Goal: Task Accomplishment & Management: Use online tool/utility

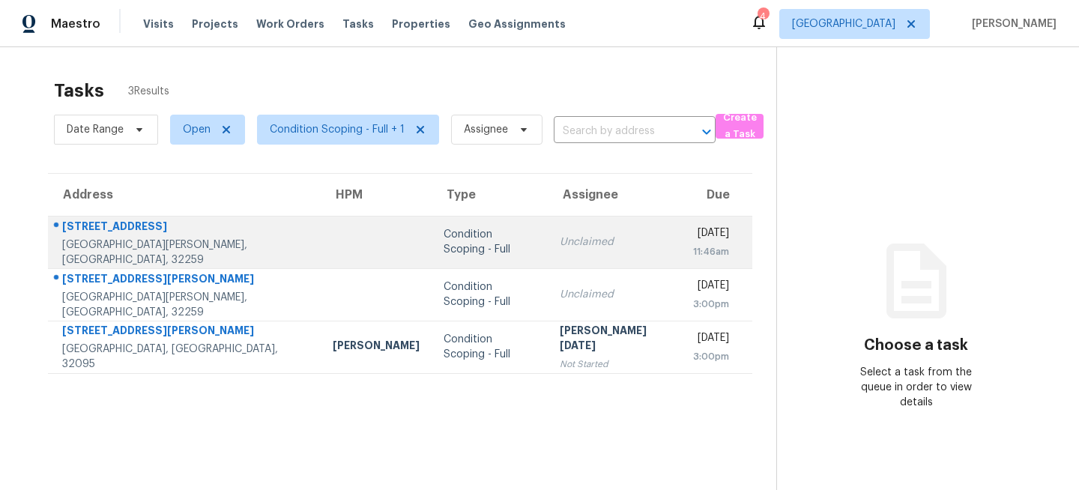
click at [444, 243] on div "Condition Scoping - Full" at bounding box center [490, 242] width 92 height 30
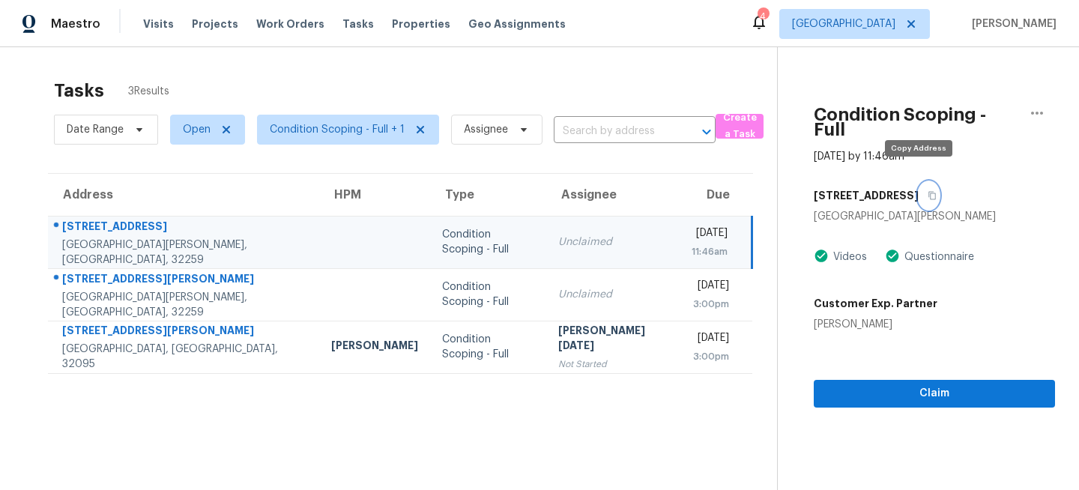
click at [928, 192] on icon "button" at bounding box center [931, 196] width 7 height 8
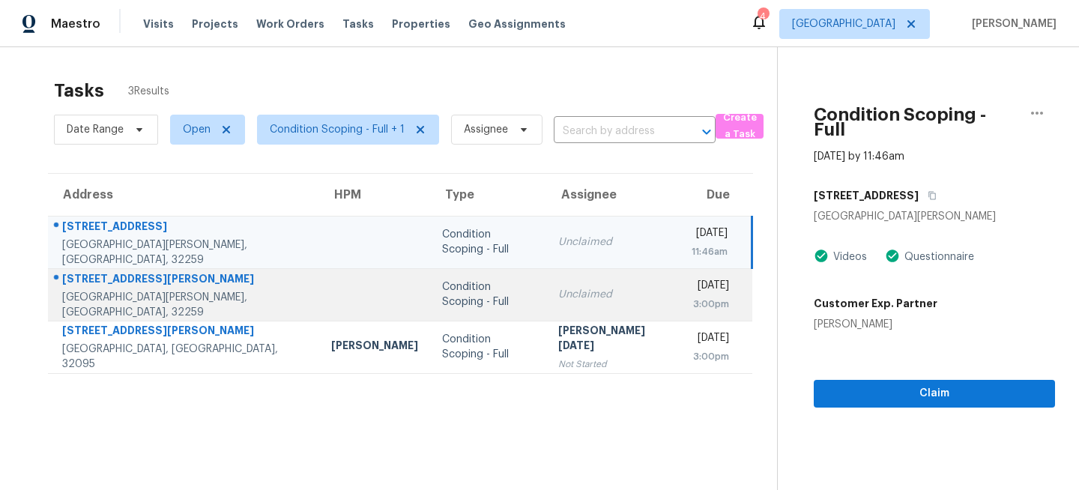
click at [430, 274] on td "Condition Scoping - Full" at bounding box center [488, 294] width 116 height 52
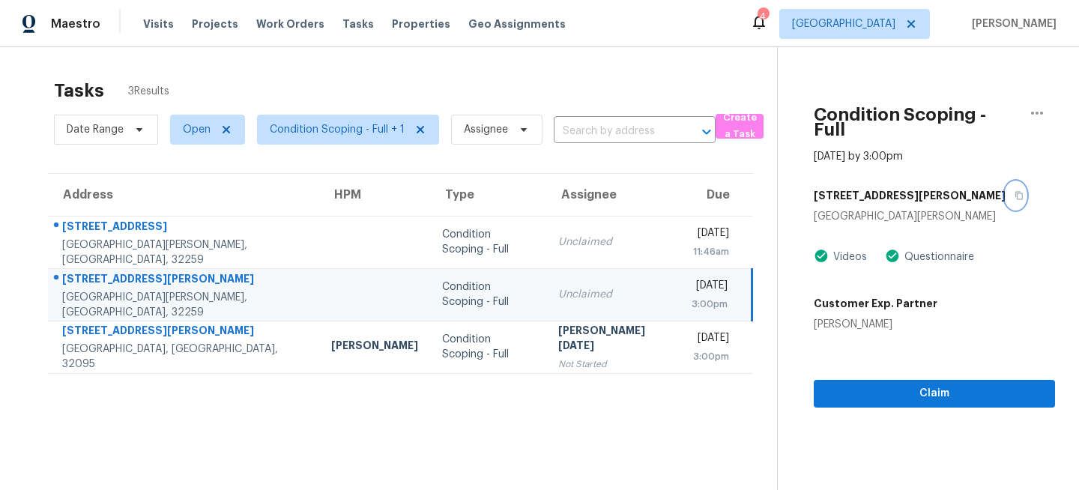
click at [1014, 191] on icon "button" at bounding box center [1018, 195] width 9 height 9
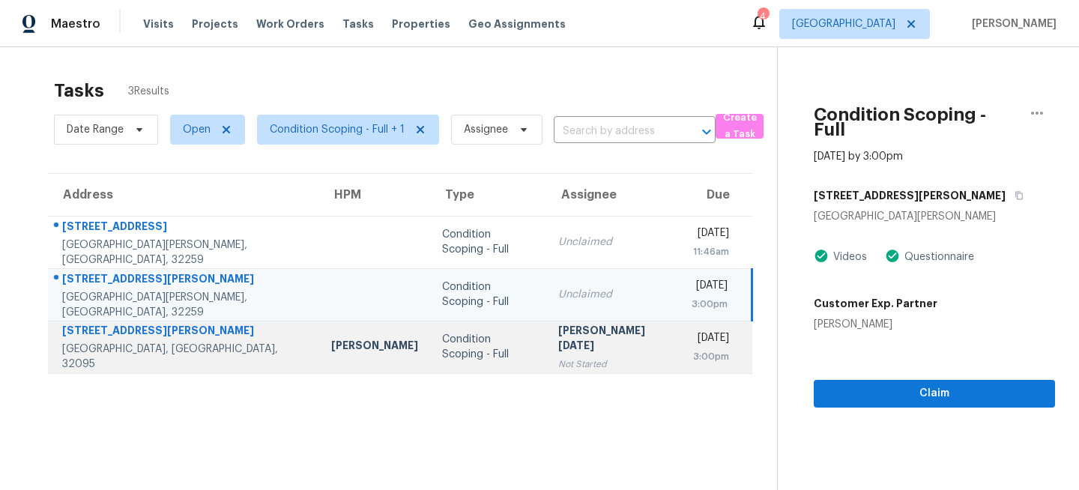
click at [430, 321] on td "Condition Scoping - Full" at bounding box center [488, 347] width 116 height 52
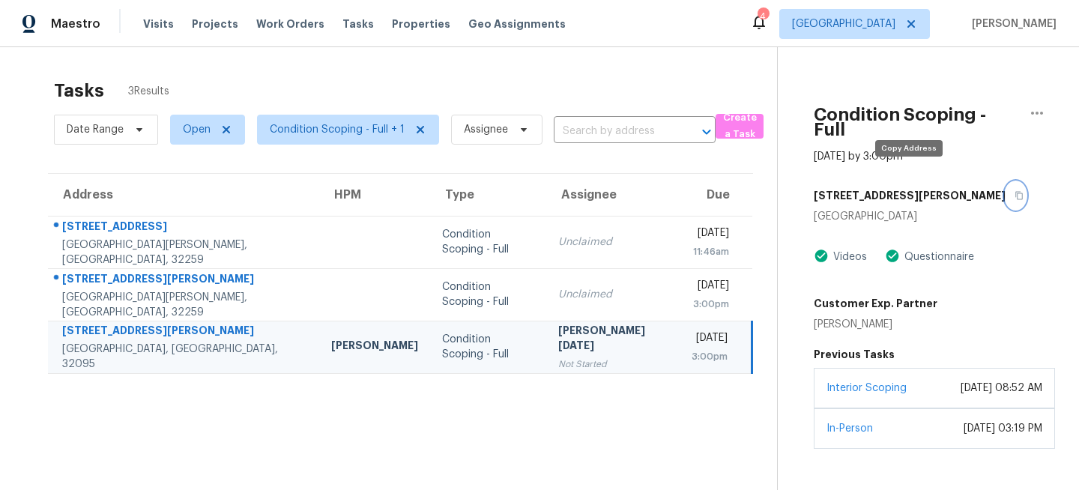
click at [1015, 192] on icon "button" at bounding box center [1018, 196] width 7 height 8
click at [882, 31] on span "[GEOGRAPHIC_DATA]" at bounding box center [854, 24] width 151 height 30
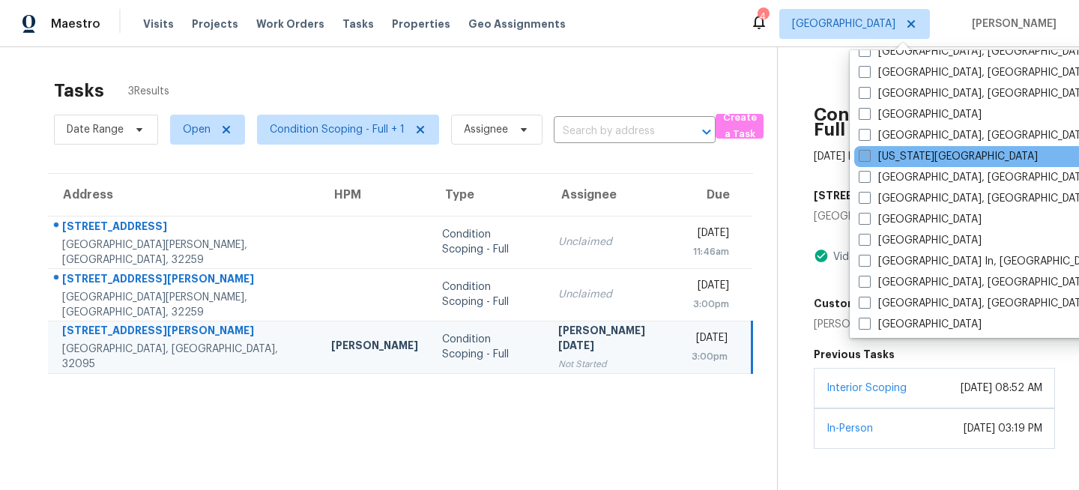
scroll to position [488, 0]
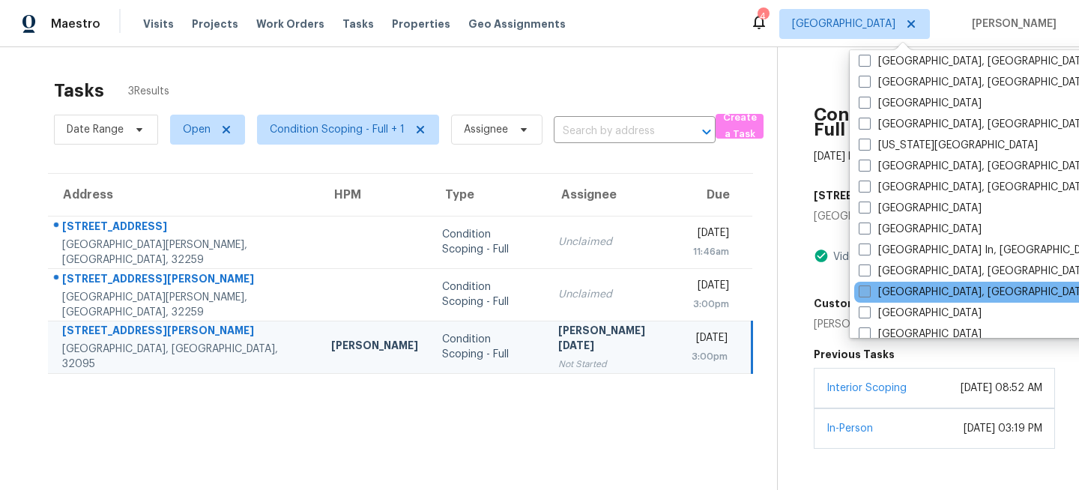
click at [874, 294] on label "[GEOGRAPHIC_DATA], [GEOGRAPHIC_DATA]" at bounding box center [975, 292] width 232 height 15
click at [868, 294] on input "[GEOGRAPHIC_DATA], [GEOGRAPHIC_DATA]" at bounding box center [864, 290] width 10 height 10
checkbox input "true"
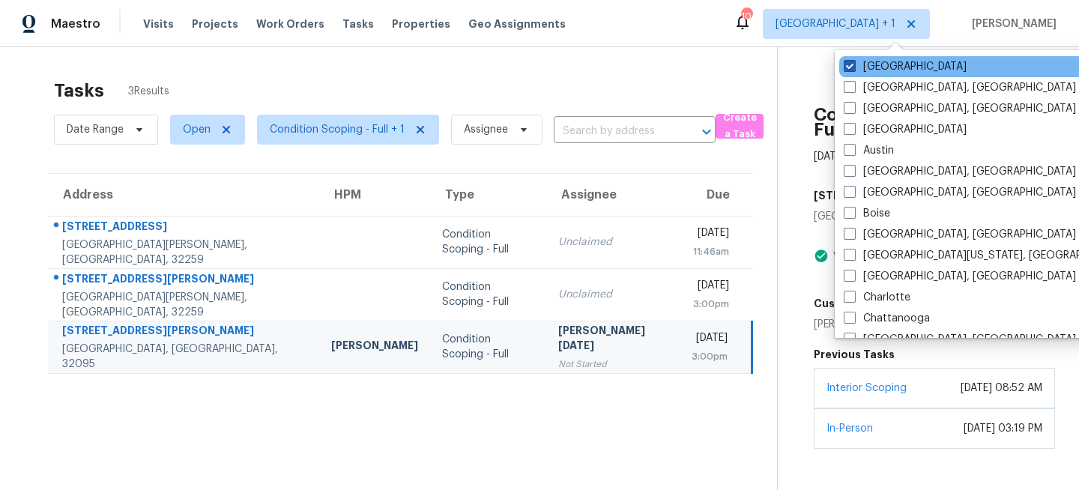
click at [878, 66] on label "Jacksonville" at bounding box center [905, 66] width 123 height 15
click at [853, 66] on input "Jacksonville" at bounding box center [849, 64] width 10 height 10
checkbox input "false"
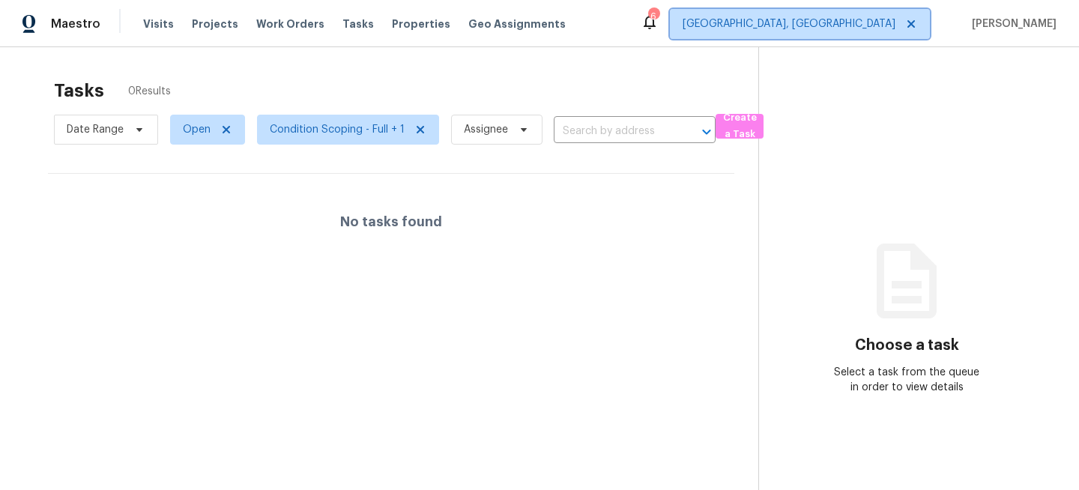
click at [892, 31] on span "Miami, FL" at bounding box center [800, 24] width 260 height 30
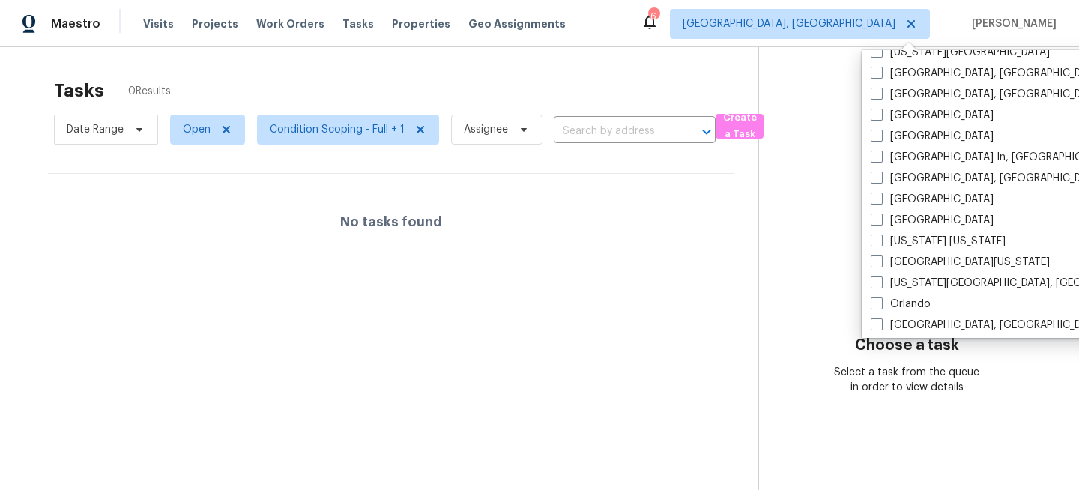
scroll to position [604, 0]
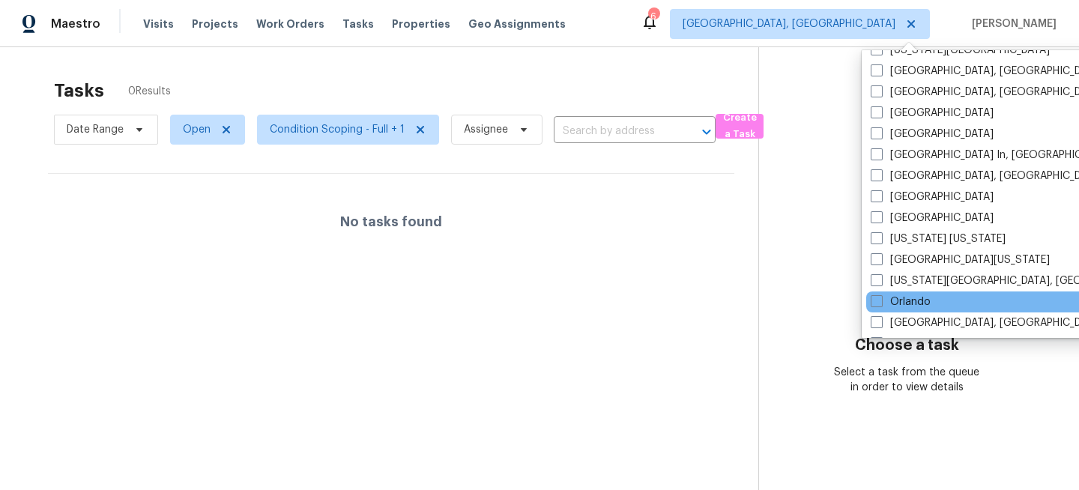
click at [870, 301] on div "Orlando" at bounding box center [1017, 301] width 302 height 21
click at [878, 301] on span at bounding box center [877, 301] width 12 height 12
click at [878, 301] on input "Orlando" at bounding box center [876, 299] width 10 height 10
checkbox input "true"
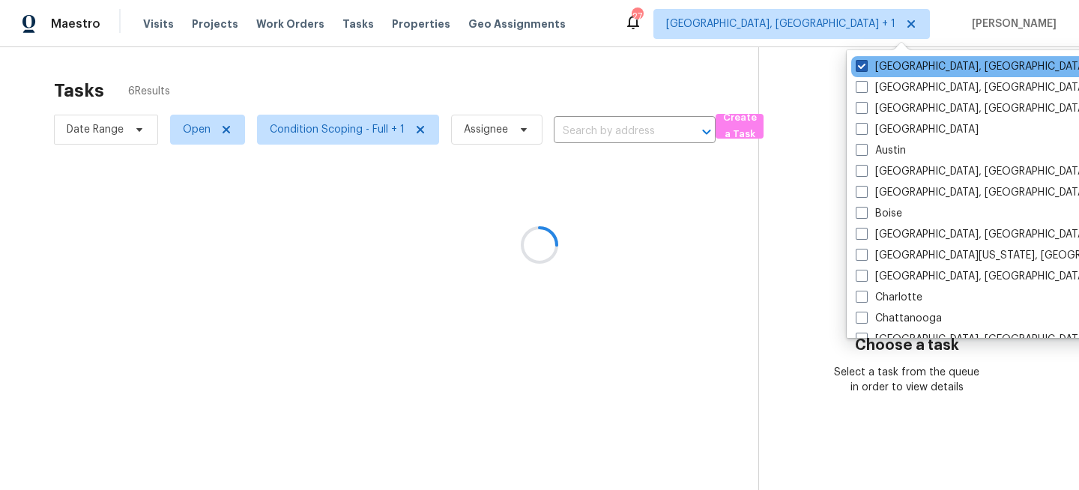
click at [883, 70] on label "Miami, FL" at bounding box center [972, 66] width 232 height 15
click at [865, 69] on input "Miami, FL" at bounding box center [861, 64] width 10 height 10
checkbox input "false"
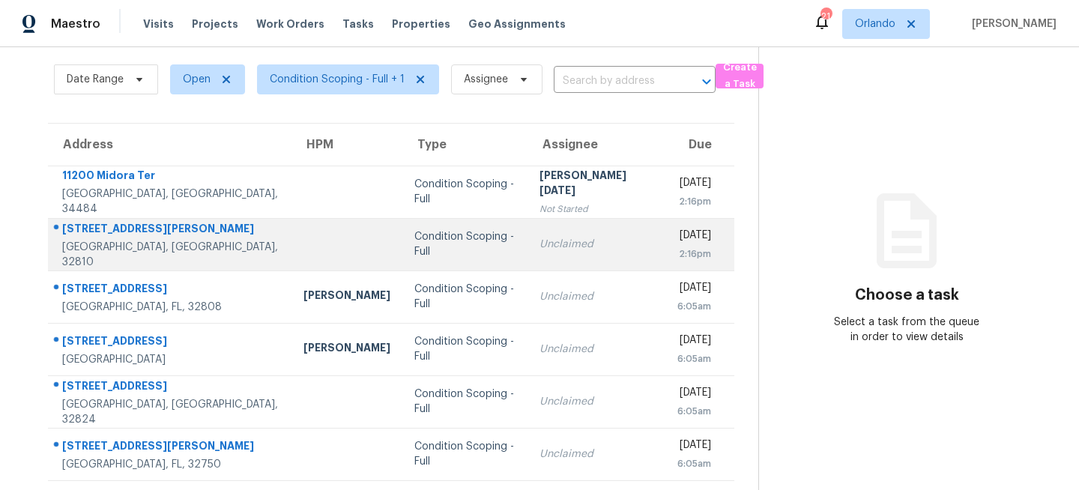
scroll to position [52, 0]
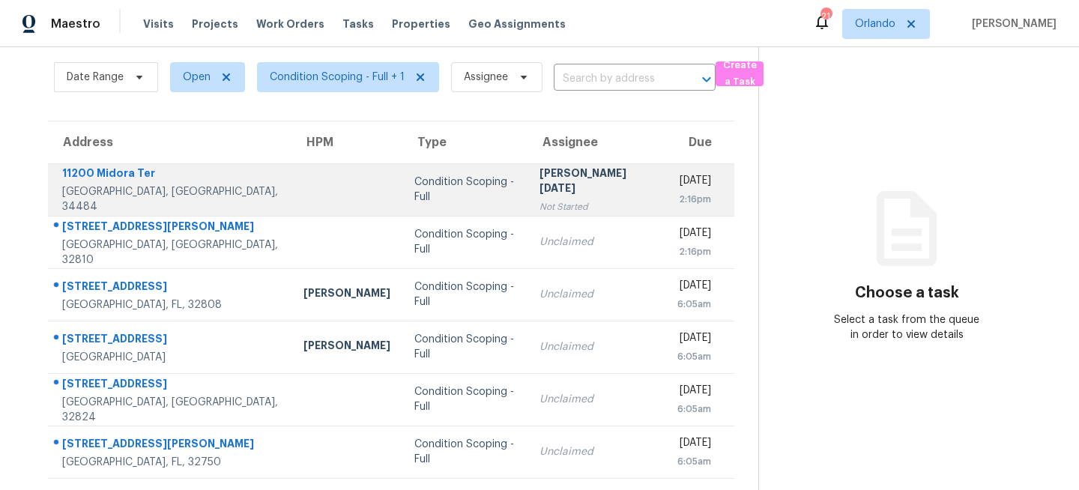
click at [321, 202] on td at bounding box center [346, 189] width 111 height 52
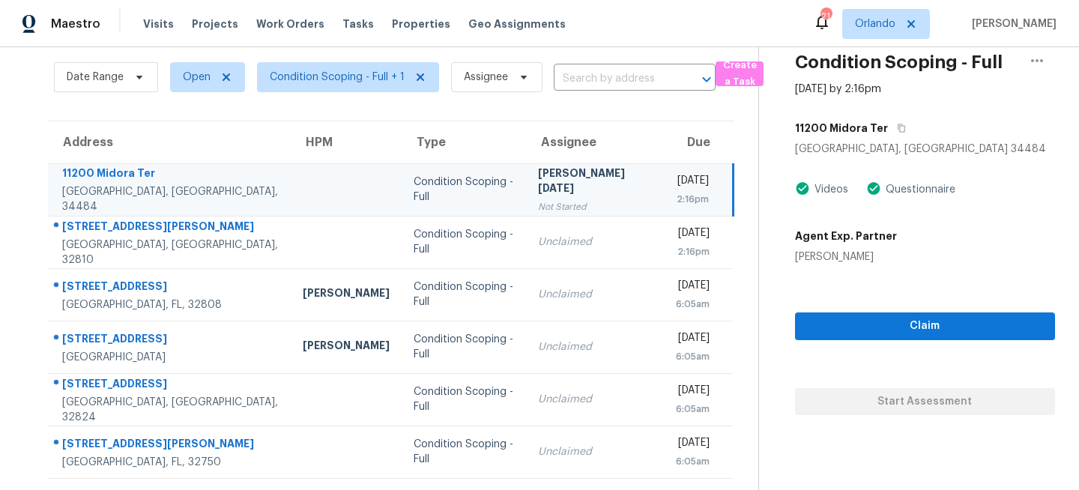
scroll to position [0, 0]
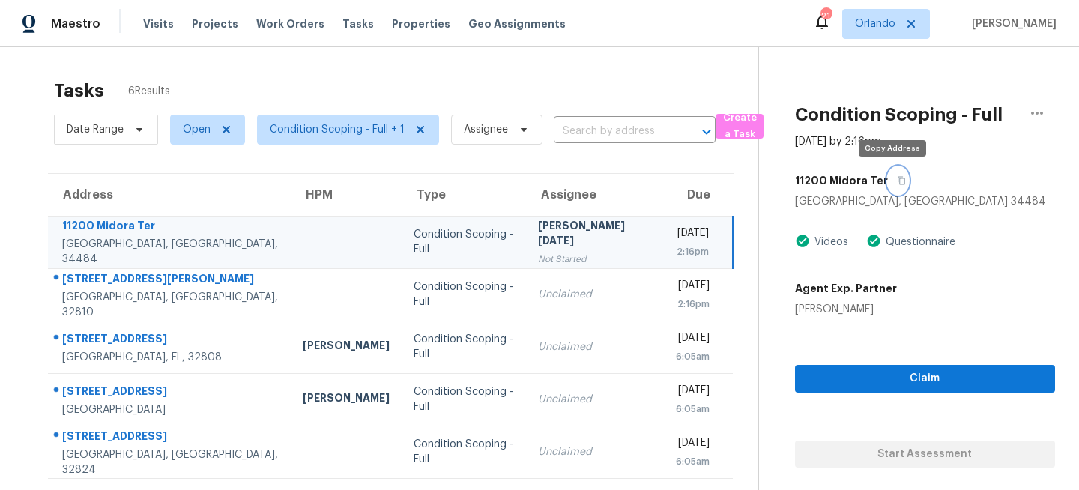
click at [898, 184] on icon "button" at bounding box center [901, 181] width 7 height 8
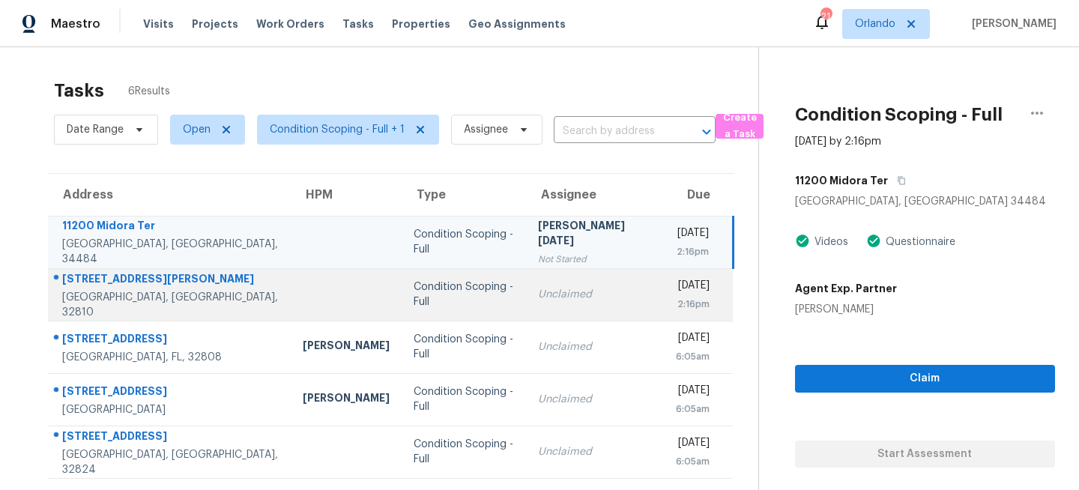
click at [551, 284] on td "Unclaimed" at bounding box center [595, 294] width 138 height 52
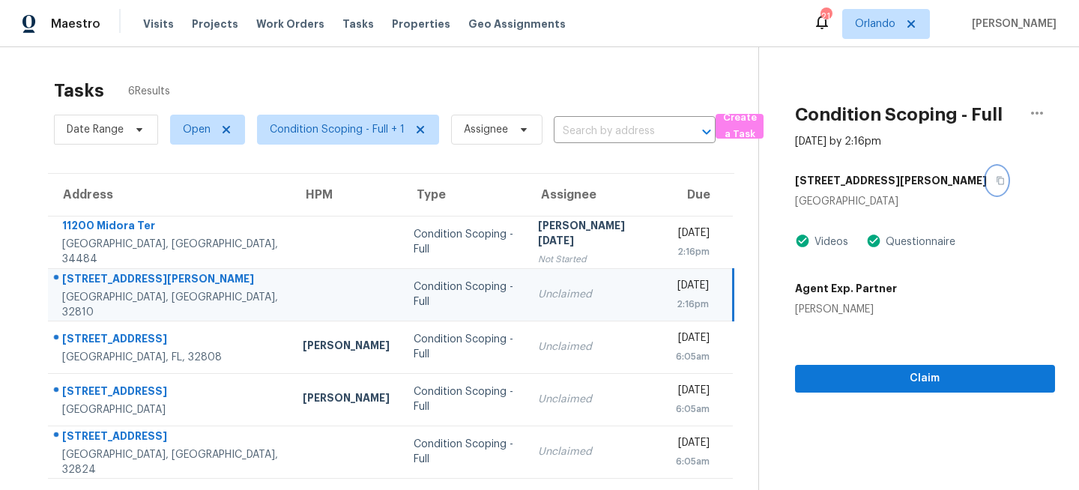
click at [996, 179] on icon "button" at bounding box center [1000, 180] width 9 height 9
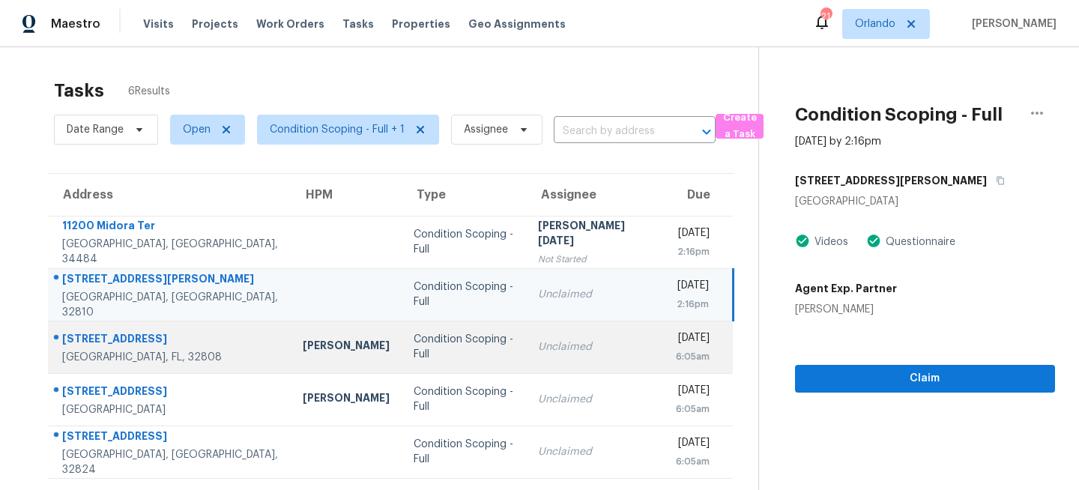
click at [538, 351] on div "Unclaimed" at bounding box center [595, 346] width 114 height 15
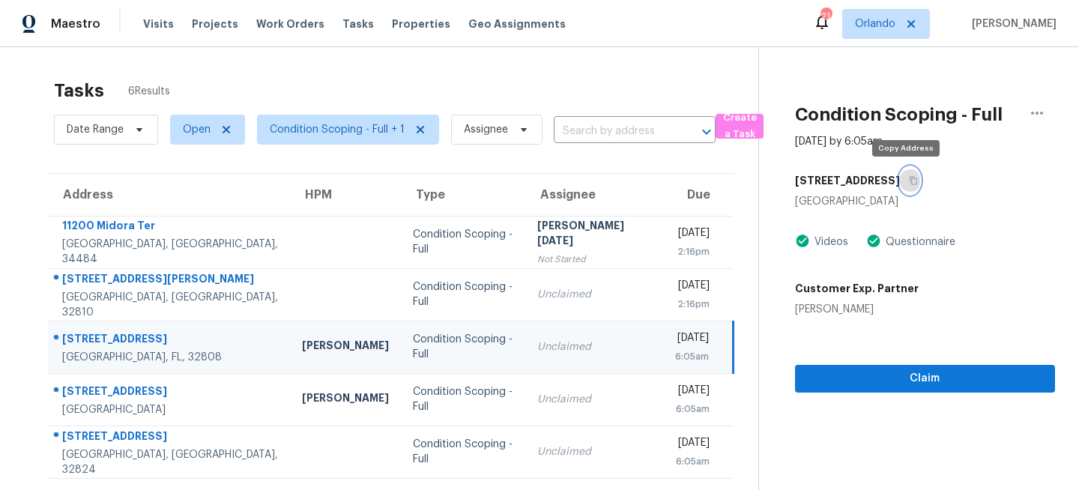
click at [910, 177] on icon "button" at bounding box center [913, 181] width 7 height 8
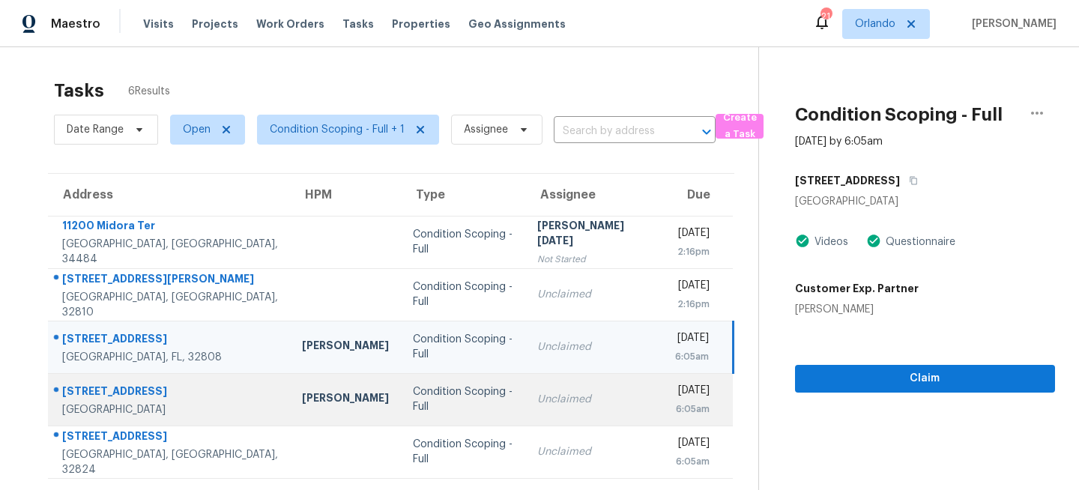
drag, startPoint x: 479, startPoint y: 402, endPoint x: 470, endPoint y: 402, distance: 8.3
click at [479, 402] on div "Condition Scoping - Full" at bounding box center [463, 399] width 100 height 30
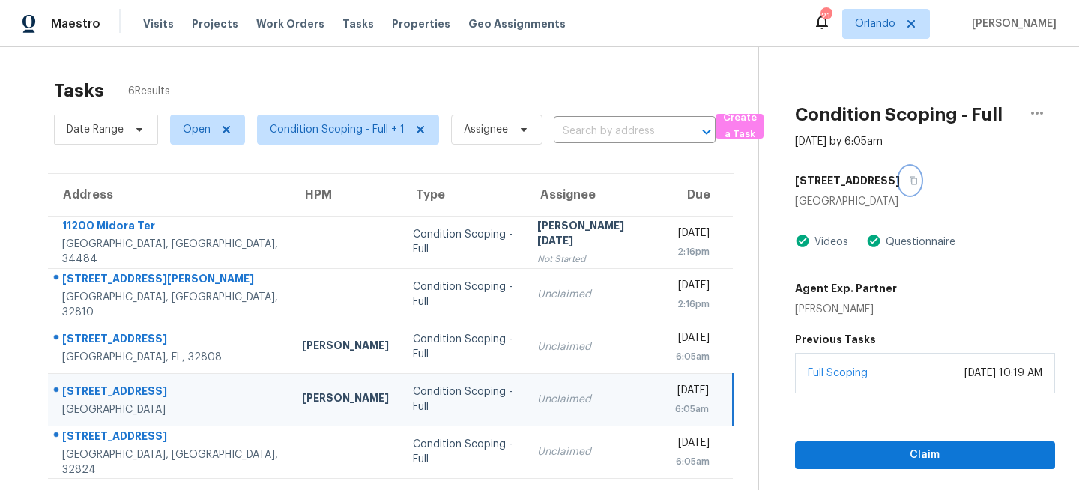
click at [910, 181] on icon "button" at bounding box center [913, 181] width 7 height 8
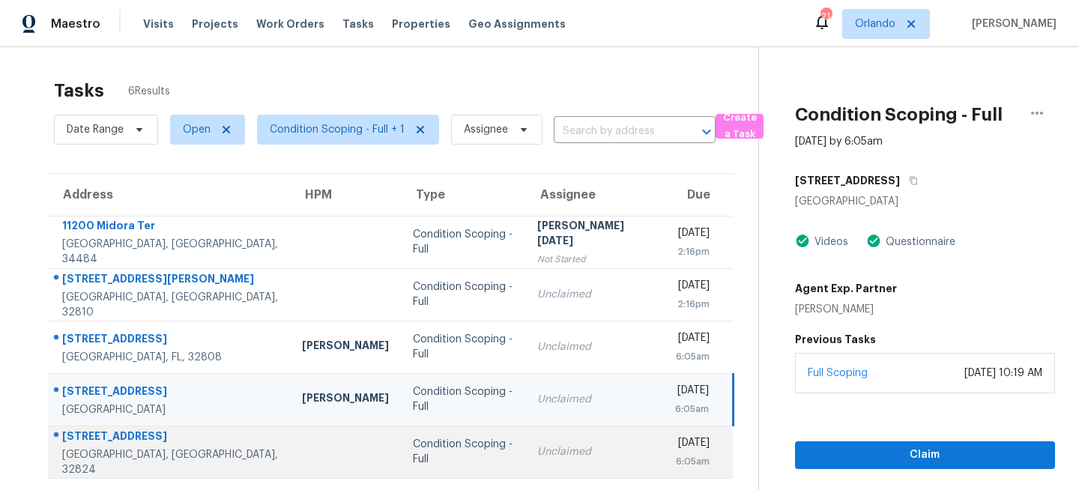
click at [525, 452] on td "Unclaimed" at bounding box center [594, 452] width 138 height 52
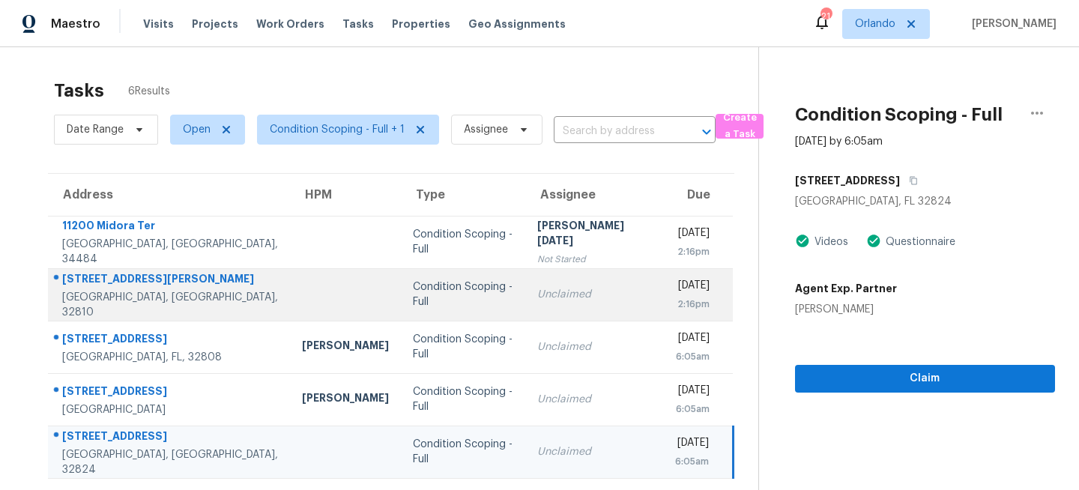
scroll to position [52, 0]
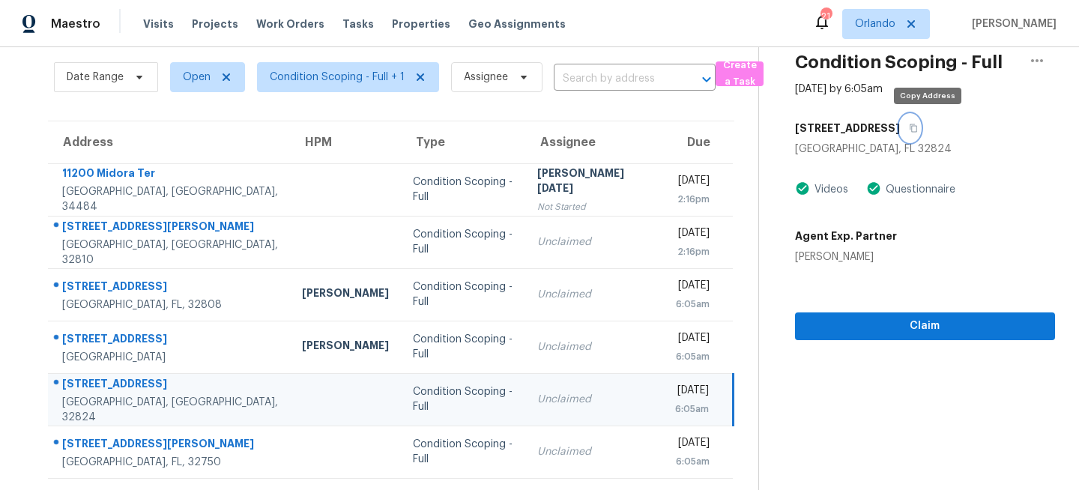
click at [917, 125] on icon "button" at bounding box center [913, 128] width 7 height 8
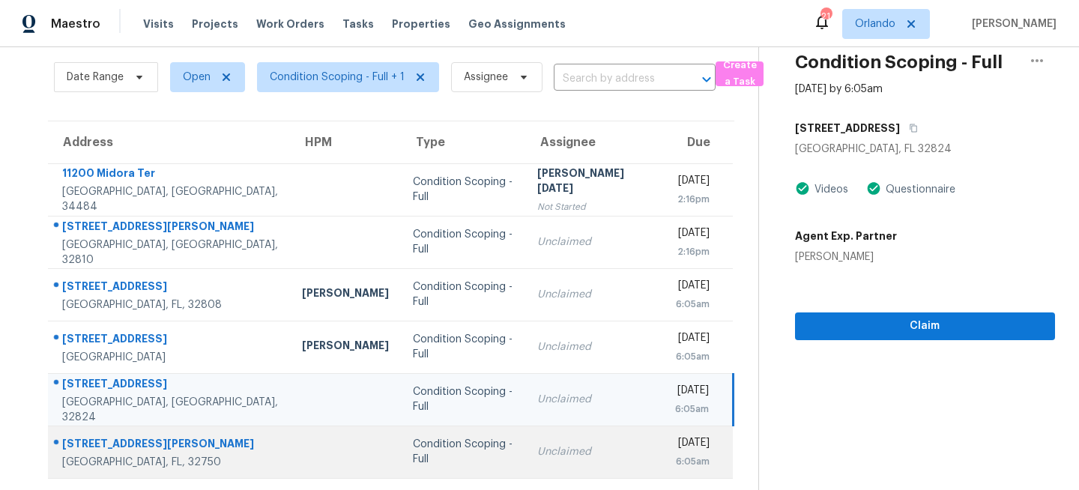
click at [551, 454] on div "Unclaimed" at bounding box center [594, 451] width 114 height 15
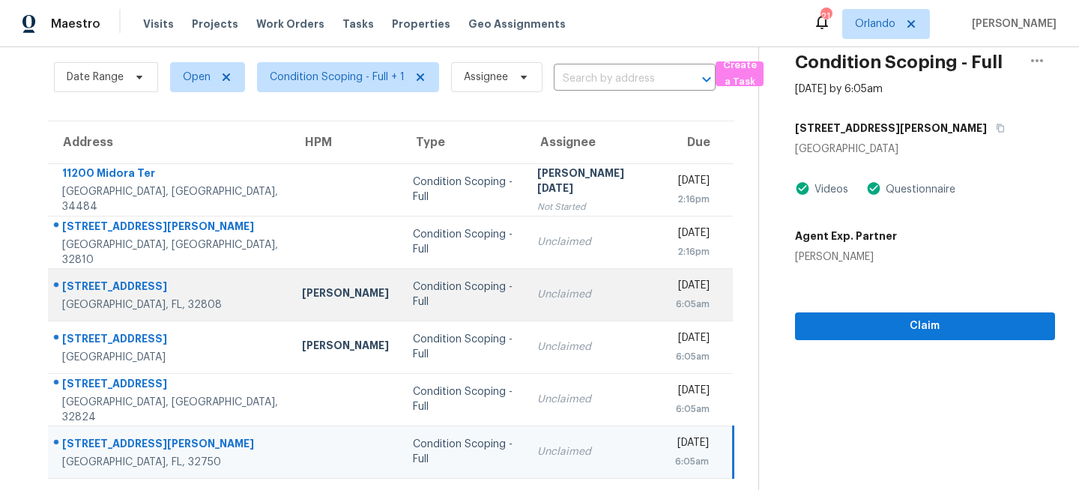
scroll to position [0, 0]
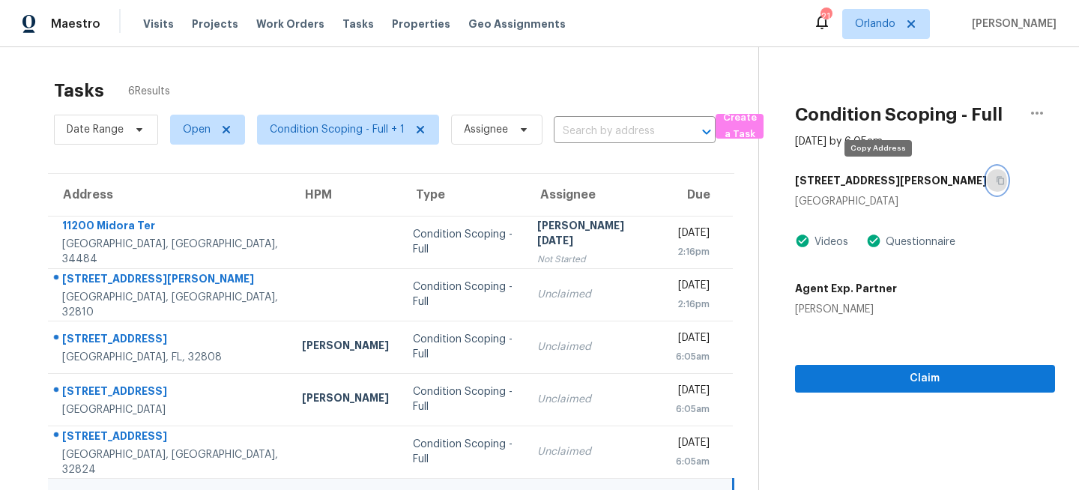
click at [996, 184] on icon "button" at bounding box center [999, 181] width 7 height 8
click at [894, 25] on span "Orlando" at bounding box center [875, 23] width 40 height 15
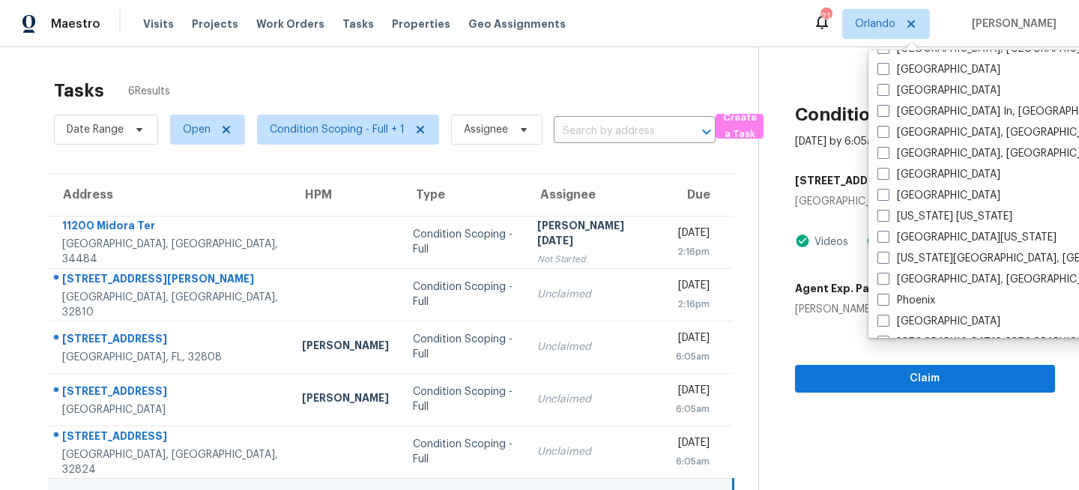
scroll to position [1004, 0]
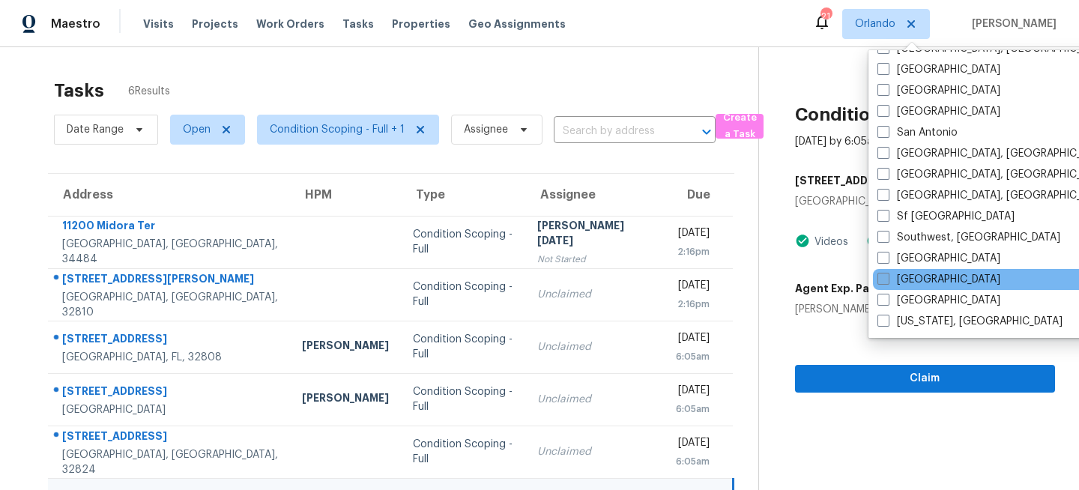
click at [893, 278] on label "Tampa" at bounding box center [938, 279] width 123 height 15
click at [887, 278] on input "Tampa" at bounding box center [882, 277] width 10 height 10
checkbox input "true"
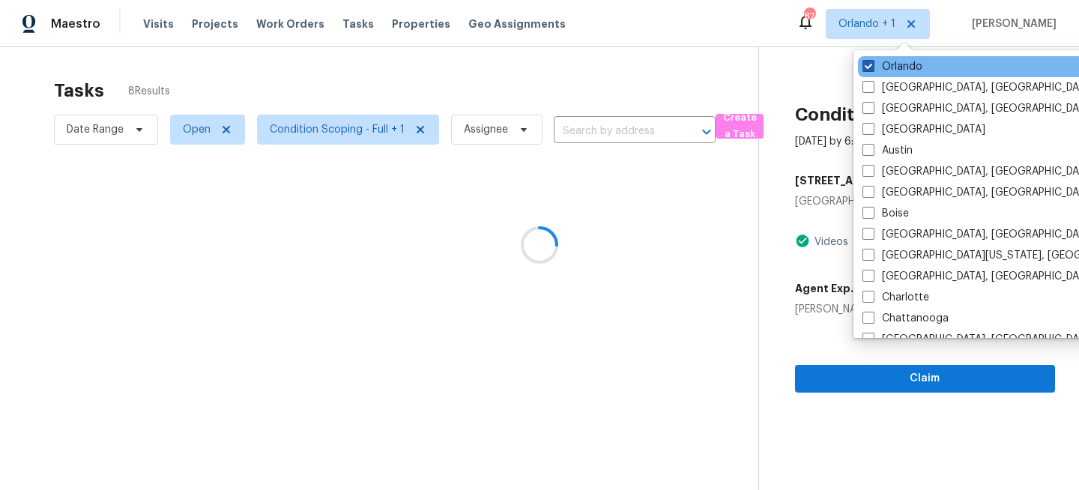
click at [898, 66] on label "Orlando" at bounding box center [892, 66] width 60 height 15
click at [872, 66] on input "Orlando" at bounding box center [867, 64] width 10 height 10
checkbox input "false"
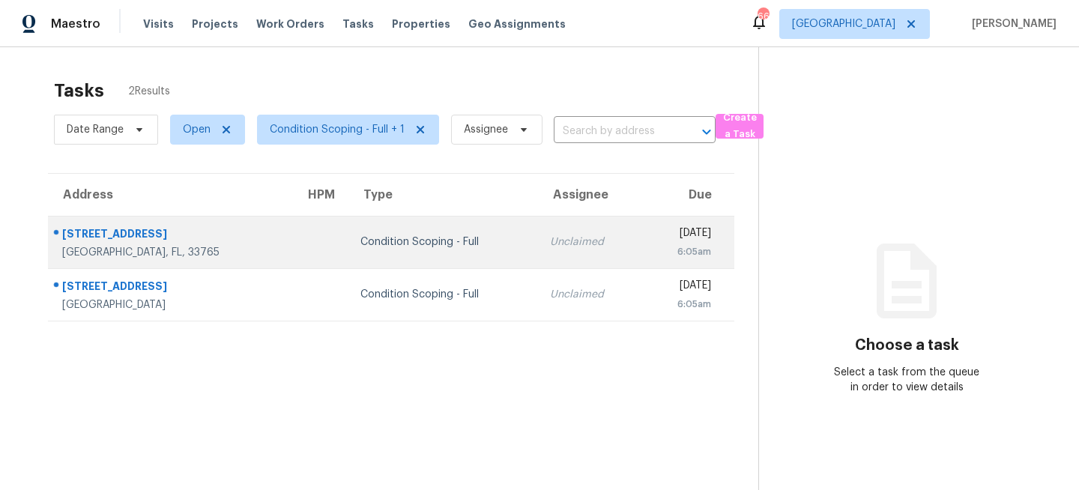
click at [538, 257] on td "Unclaimed" at bounding box center [590, 242] width 104 height 52
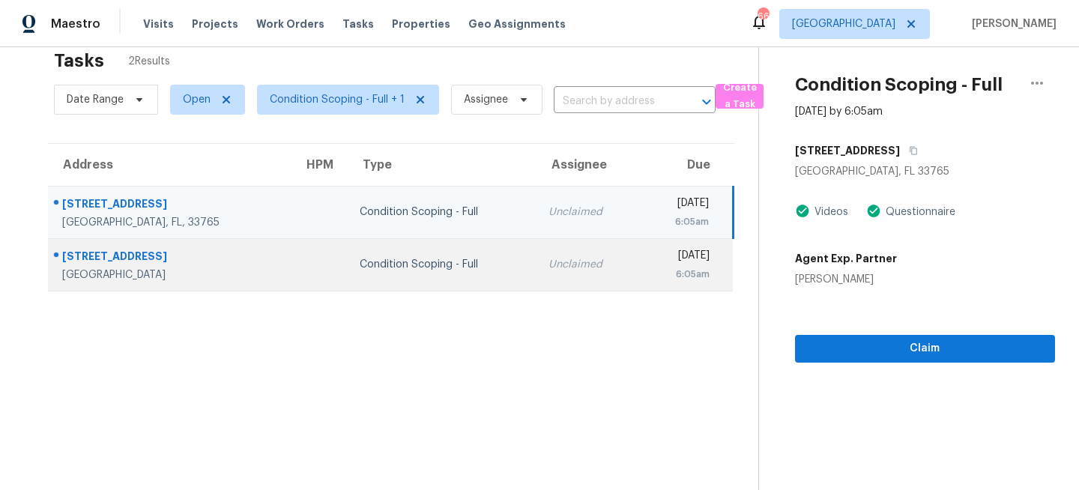
scroll to position [47, 0]
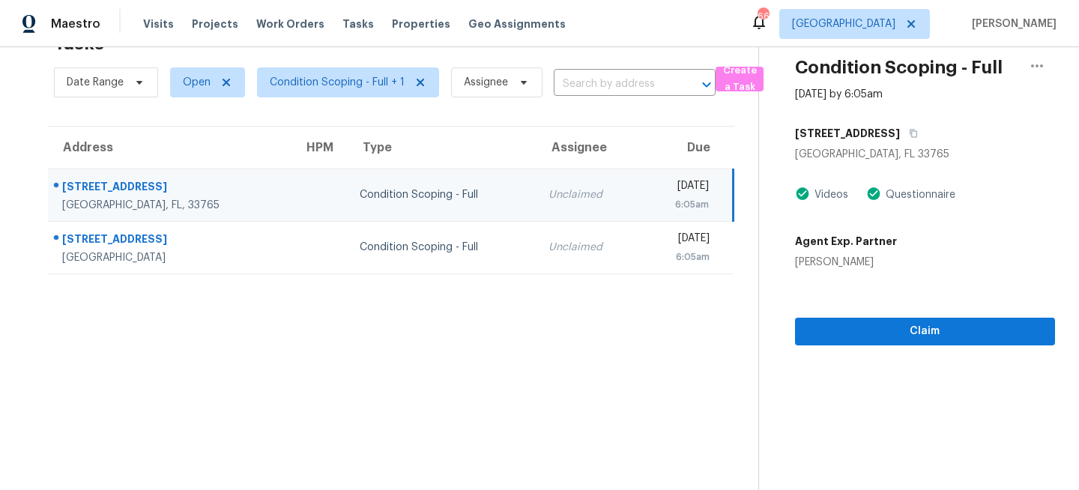
click at [536, 351] on section "Tasks 2 Results Date Range Open Condition Scoping - Full + 1 Assignee ​ Create …" at bounding box center [391, 257] width 734 height 466
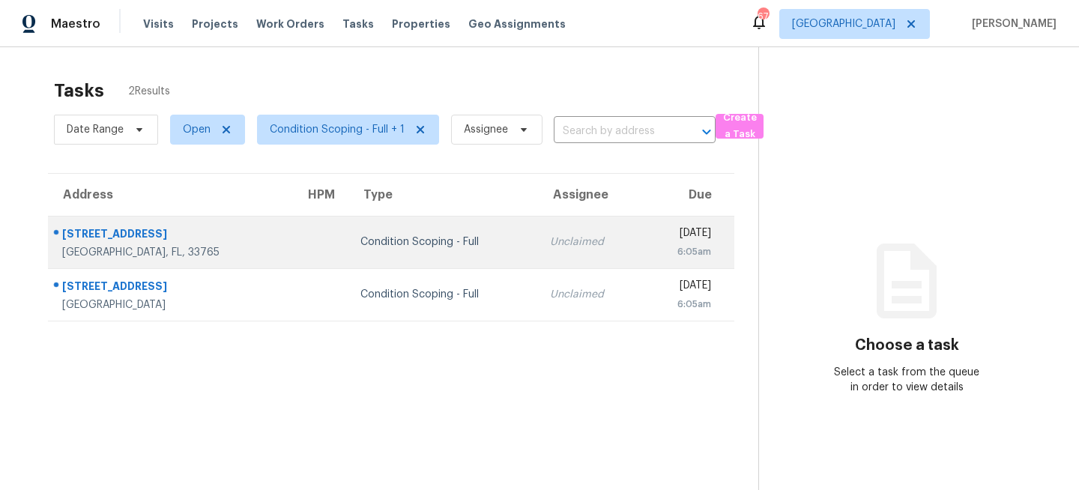
click at [538, 250] on td "Unclaimed" at bounding box center [590, 242] width 104 height 52
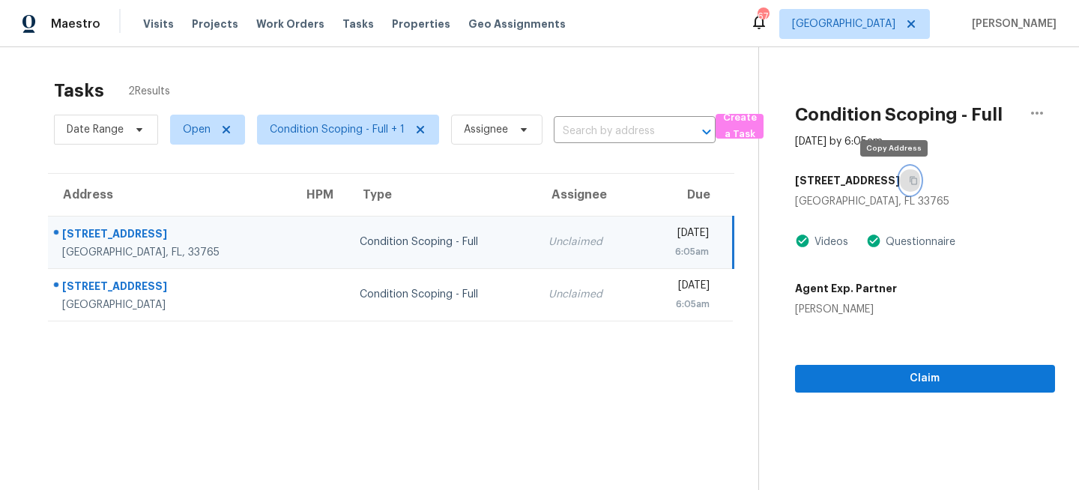
click at [909, 177] on icon "button" at bounding box center [913, 180] width 9 height 9
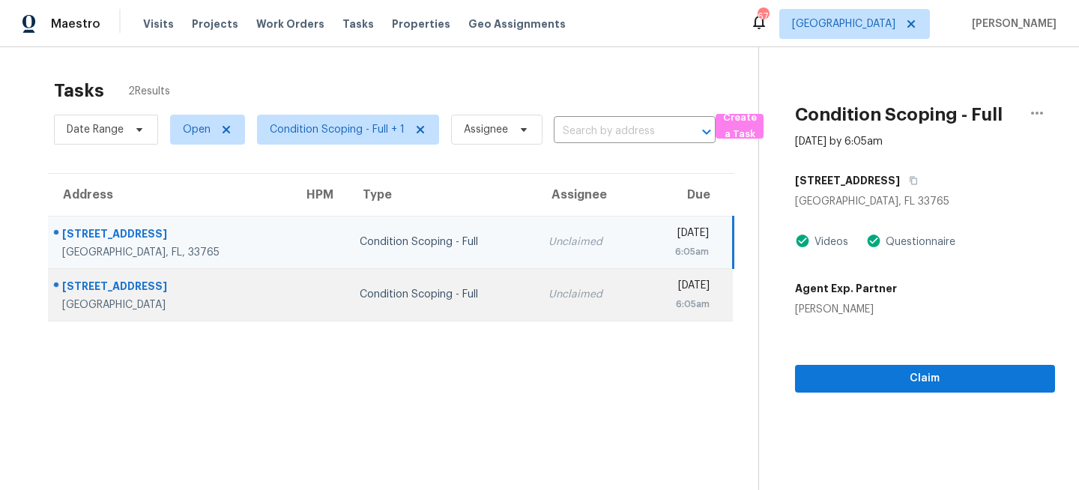
click at [548, 290] on div "Unclaimed" at bounding box center [587, 294] width 79 height 15
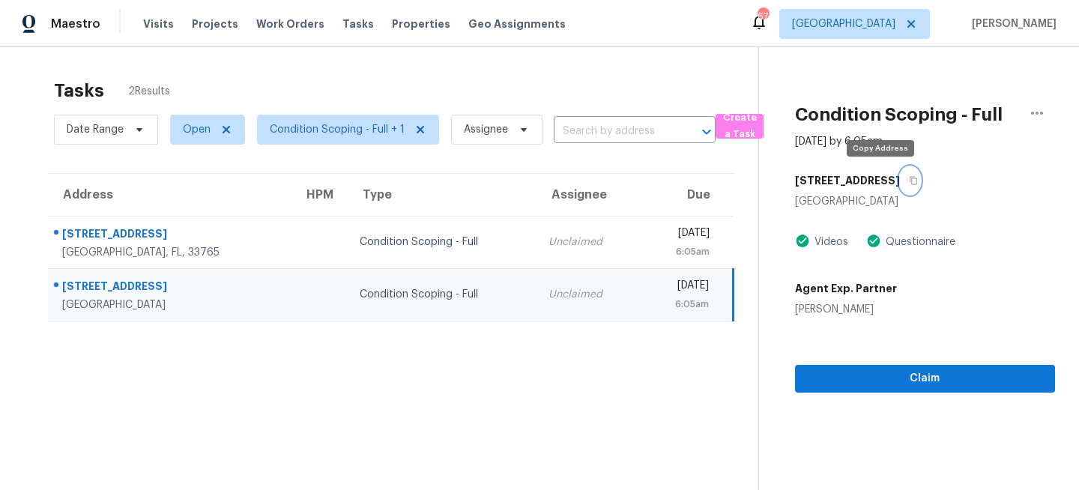
click at [909, 178] on icon "button" at bounding box center [913, 180] width 9 height 9
click at [210, 395] on section "Tasks 2 Results Date Range Open Condition Scoping - Full + 1 Assignee ​ Create …" at bounding box center [391, 304] width 734 height 466
click at [145, 31] on span "Visits" at bounding box center [158, 23] width 31 height 15
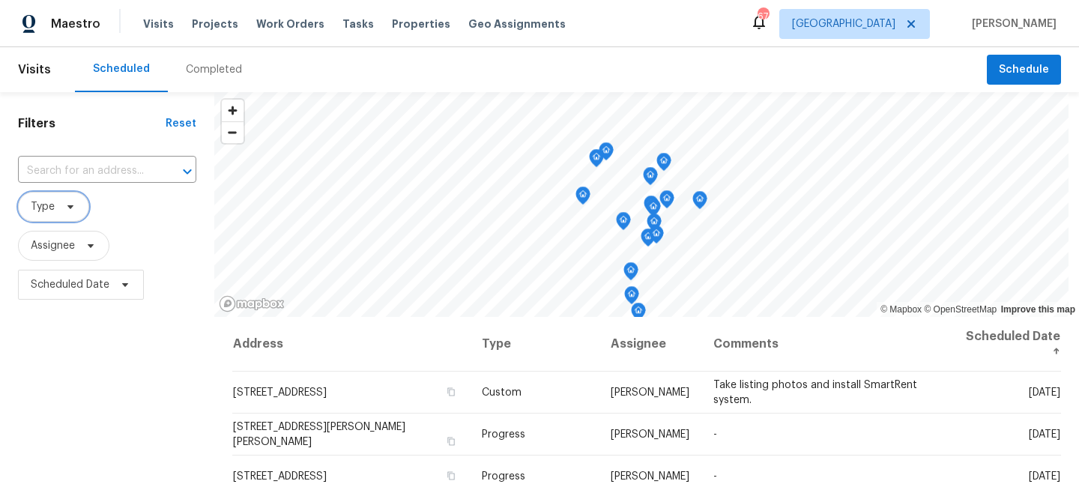
click at [67, 207] on icon at bounding box center [70, 207] width 12 height 12
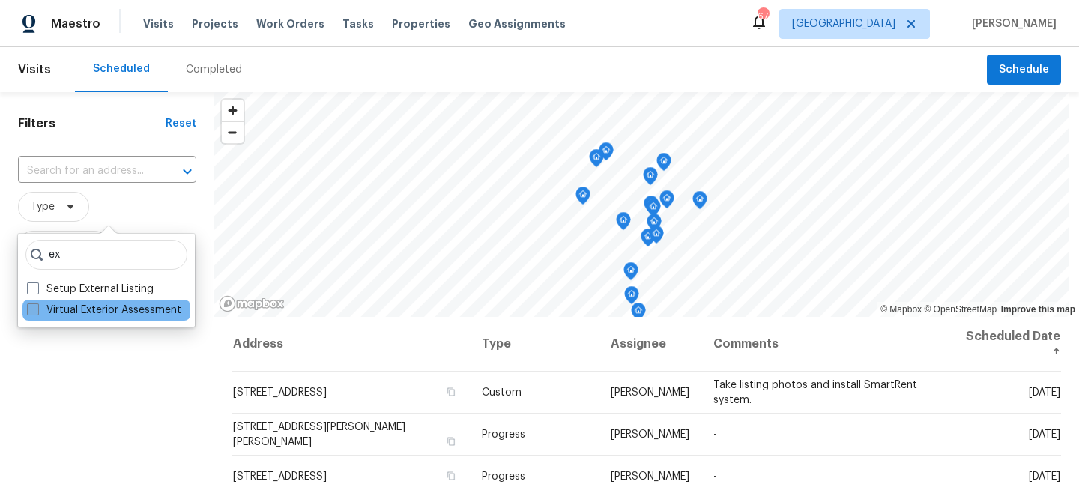
type input "ex"
click at [58, 310] on label "Virtual Exterior Assessment" at bounding box center [104, 310] width 154 height 15
click at [37, 310] on input "Virtual Exterior Assessment" at bounding box center [32, 308] width 10 height 10
checkbox input "true"
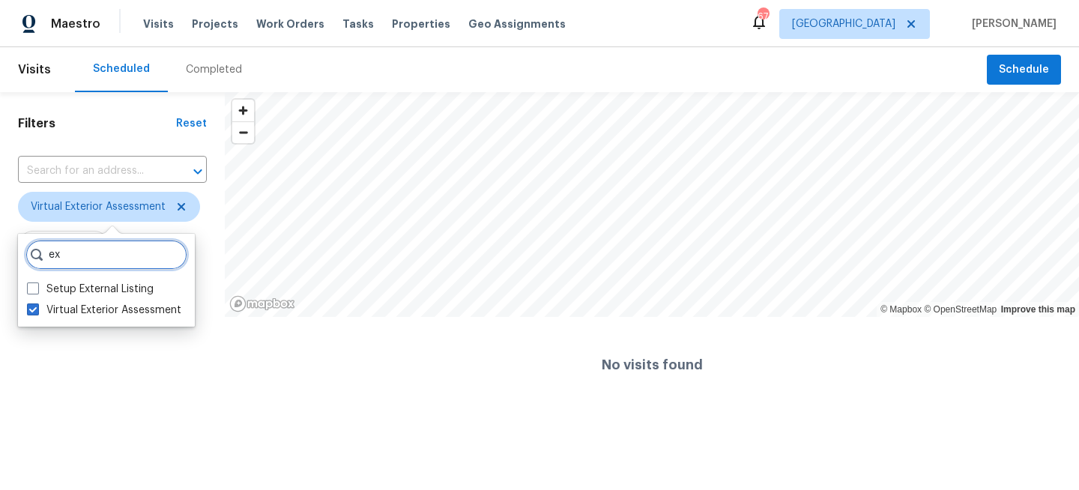
click at [68, 263] on input "ex" at bounding box center [106, 255] width 162 height 30
type input "e"
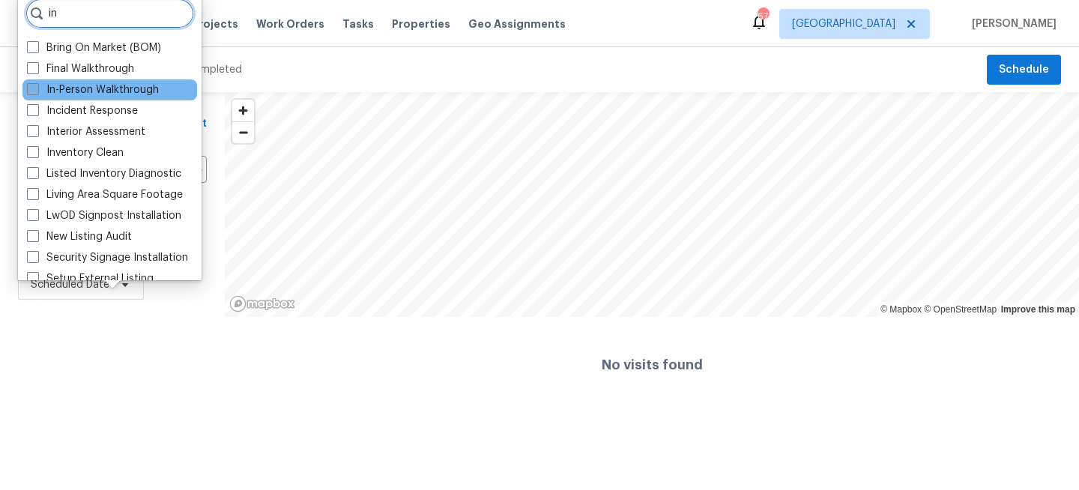
type input "in"
click at [57, 88] on label "In-Person Walkthrough" at bounding box center [93, 89] width 132 height 15
click at [37, 88] on input "In-Person Walkthrough" at bounding box center [32, 87] width 10 height 10
checkbox input "true"
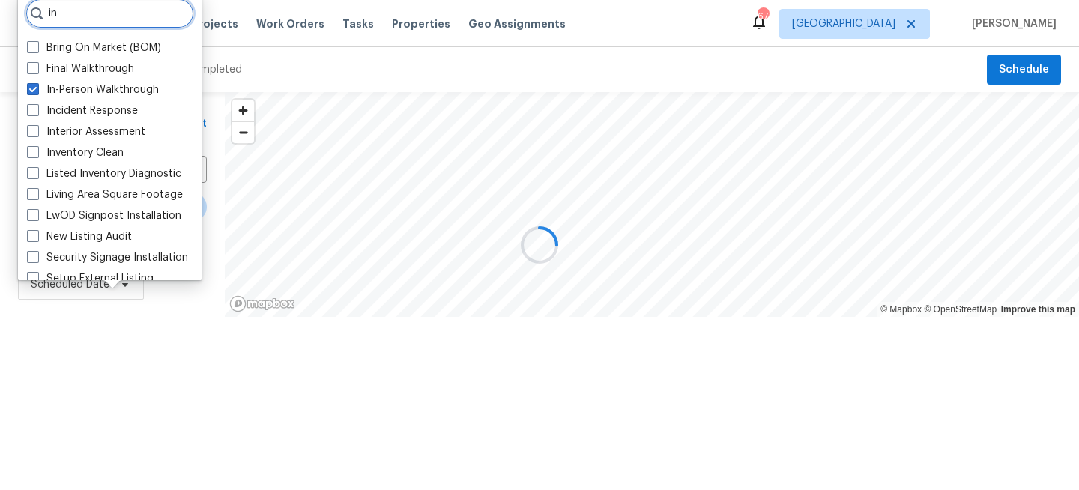
click at [85, 25] on input "in" at bounding box center [109, 14] width 169 height 30
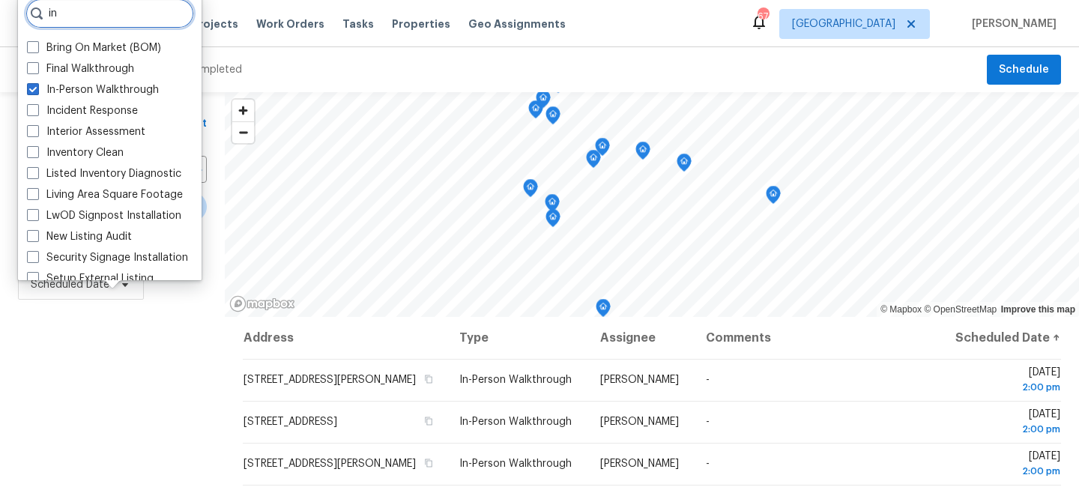
type input "i"
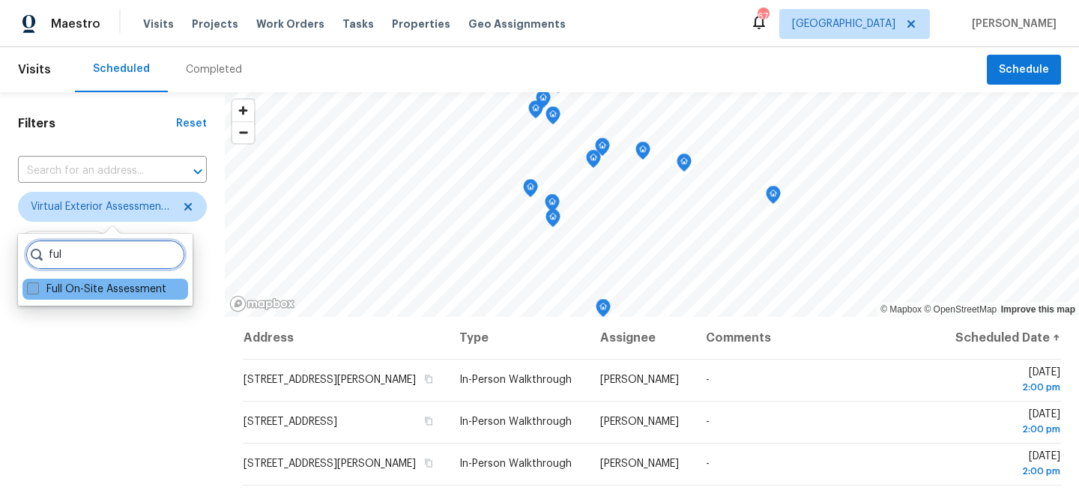
type input "ful"
click at [70, 285] on label "Full On-Site Assessment" at bounding box center [96, 289] width 139 height 15
click at [37, 285] on input "Full On-Site Assessment" at bounding box center [32, 287] width 10 height 10
checkbox input "true"
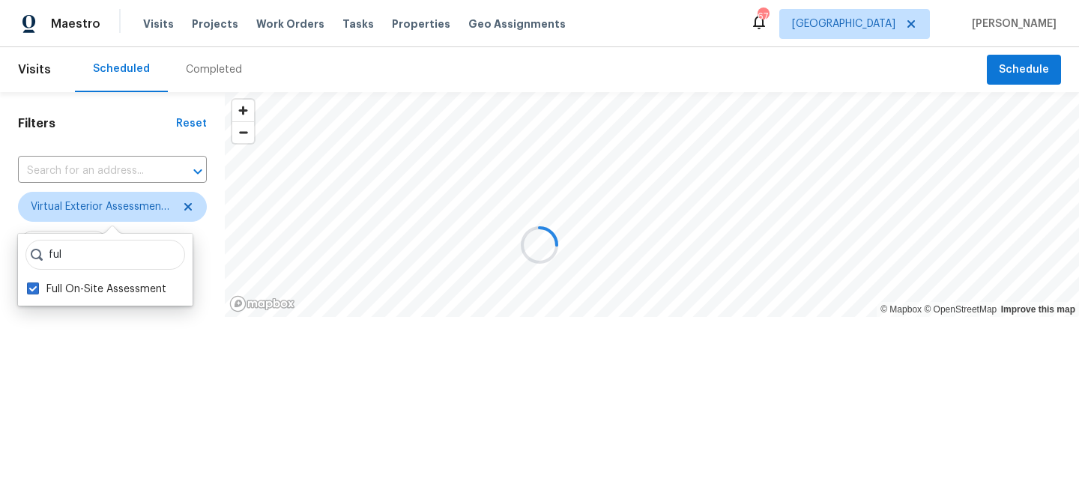
click at [85, 338] on div "Filters Reset ​ Virtual Exterior Assessment + 2 Assignee Scheduled Date" at bounding box center [112, 252] width 225 height 321
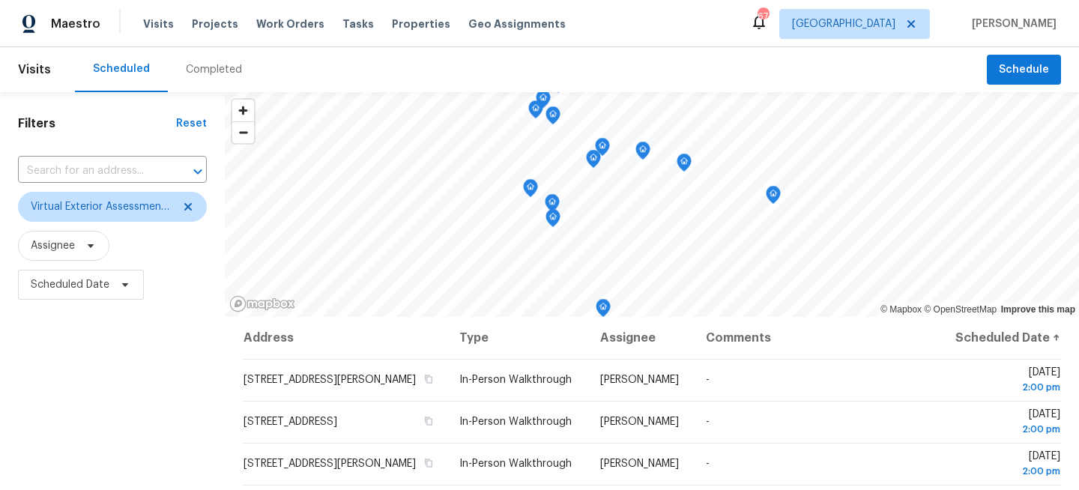
click at [128, 357] on div "Filters Reset ​ Virtual Exterior Assessment + 2 Assignee Scheduled Date" at bounding box center [112, 400] width 225 height 617
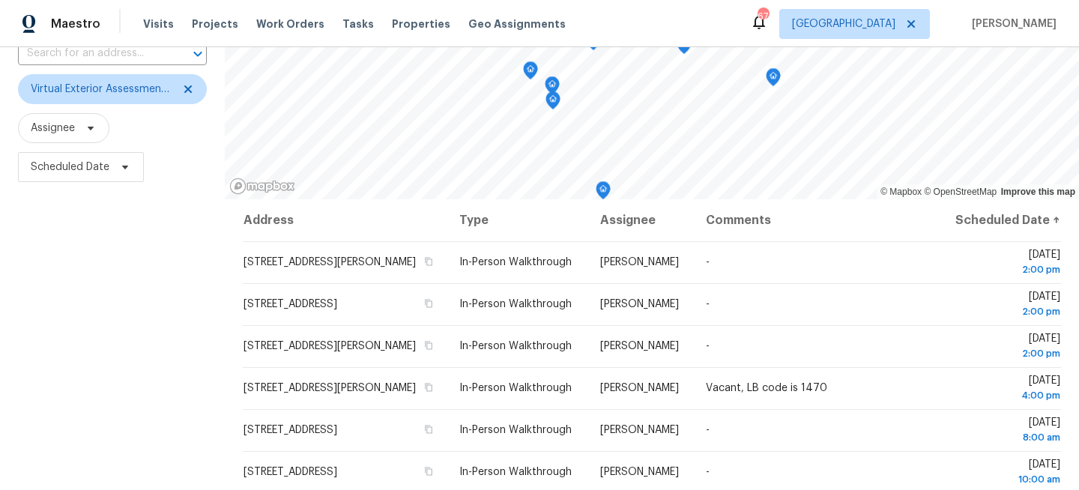
scroll to position [219, 0]
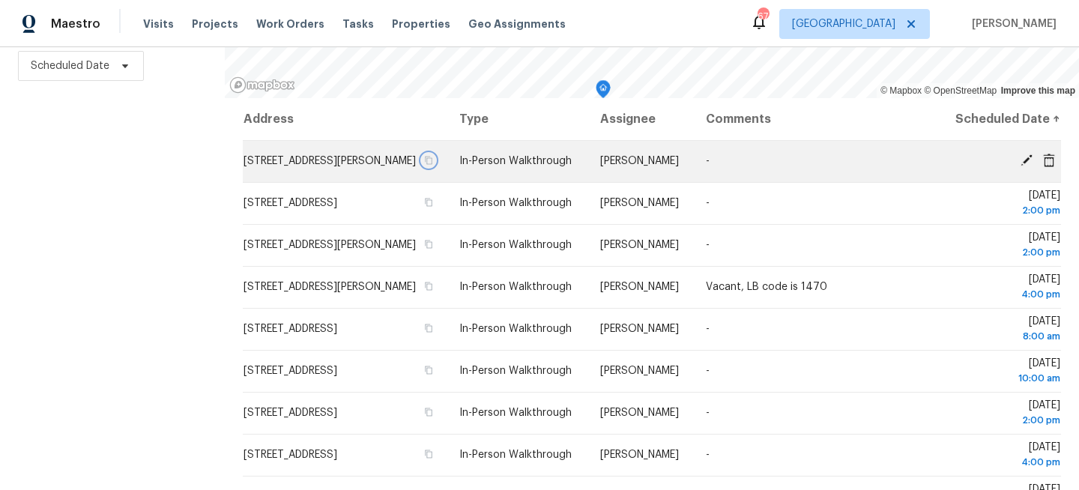
click at [433, 165] on icon "button" at bounding box center [429, 161] width 7 height 8
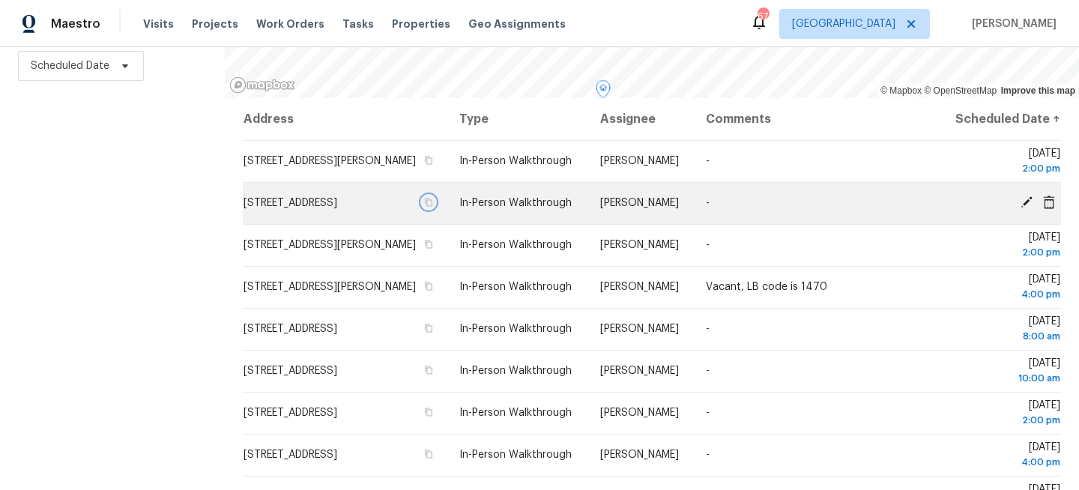
click at [433, 207] on icon "button" at bounding box center [429, 203] width 7 height 8
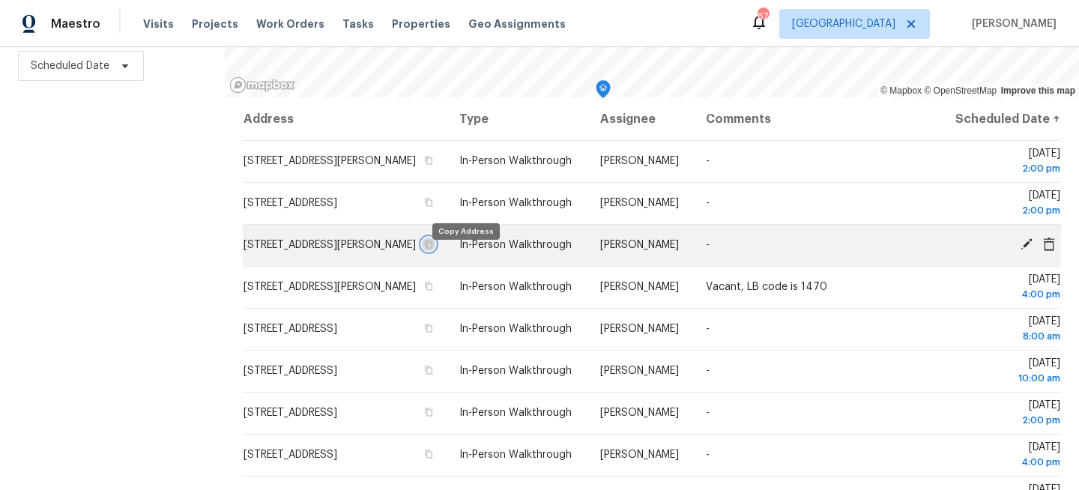
click at [435, 249] on button "button" at bounding box center [428, 243] width 13 height 13
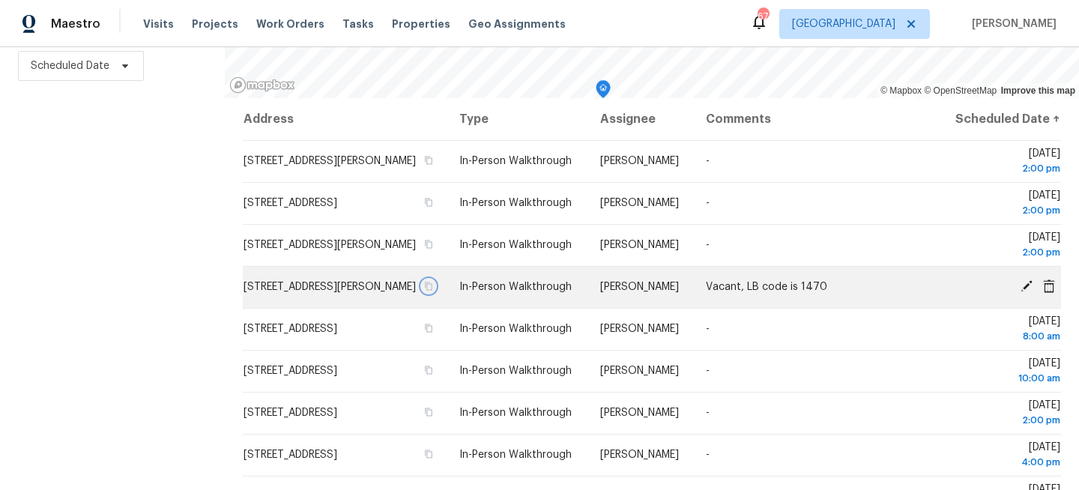
click at [433, 291] on icon "button" at bounding box center [428, 286] width 9 height 9
click at [433, 291] on icon "button" at bounding box center [429, 286] width 7 height 8
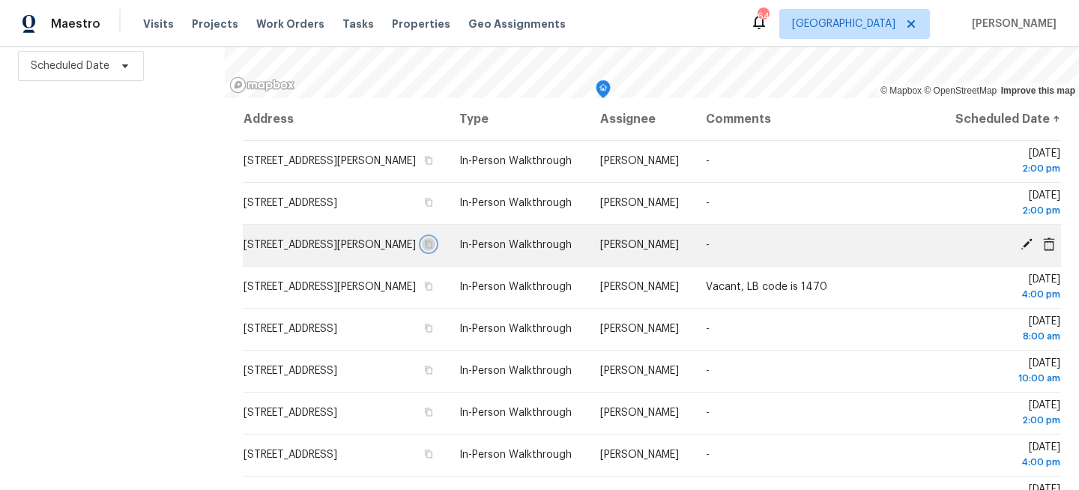
click at [433, 249] on icon "button" at bounding box center [428, 244] width 9 height 9
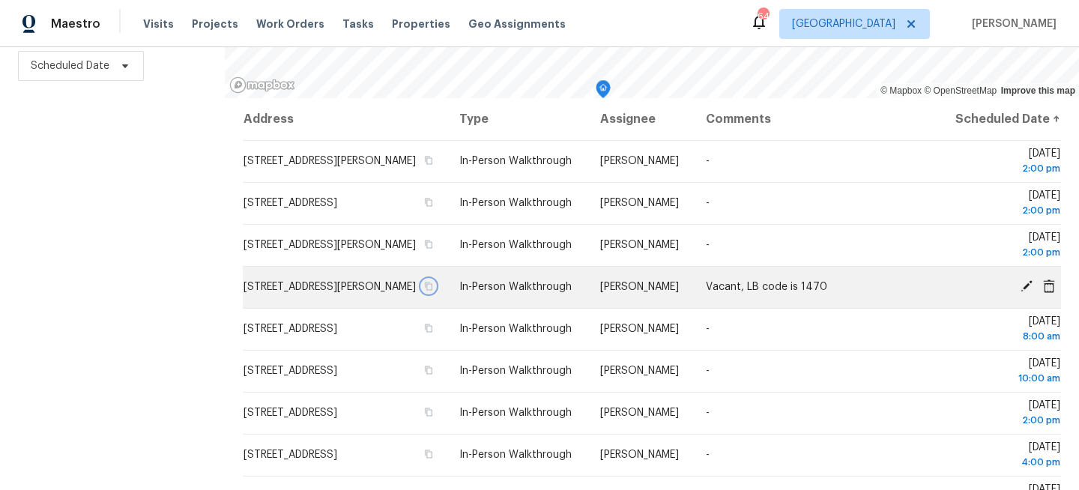
click at [433, 291] on icon "button" at bounding box center [429, 286] width 7 height 8
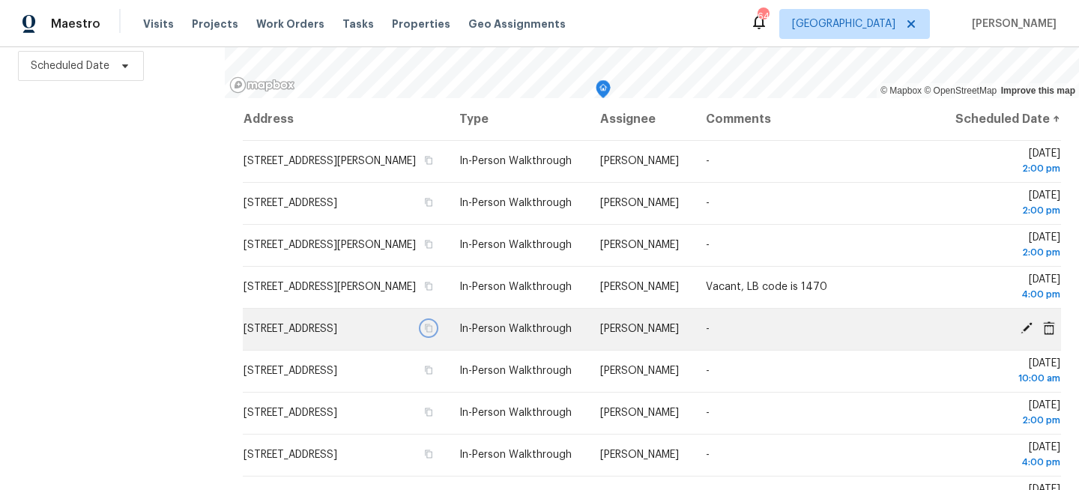
click at [433, 333] on icon "button" at bounding box center [428, 328] width 9 height 9
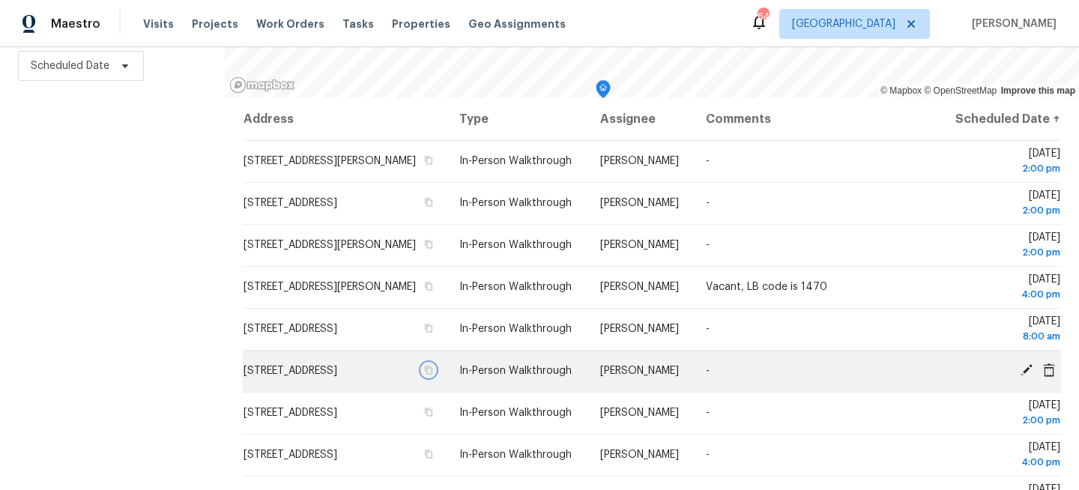
click at [433, 375] on icon "button" at bounding box center [428, 370] width 9 height 9
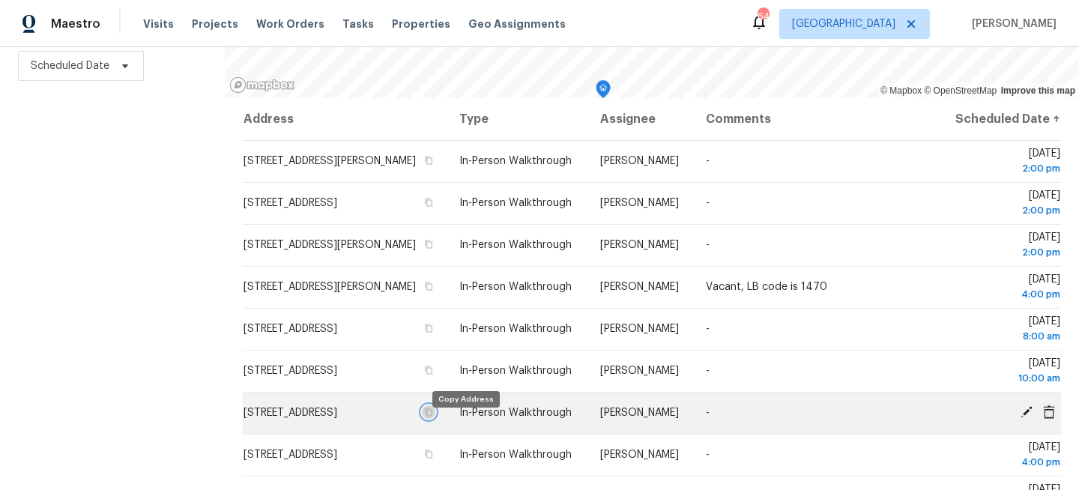
click at [435, 419] on button "button" at bounding box center [428, 411] width 13 height 13
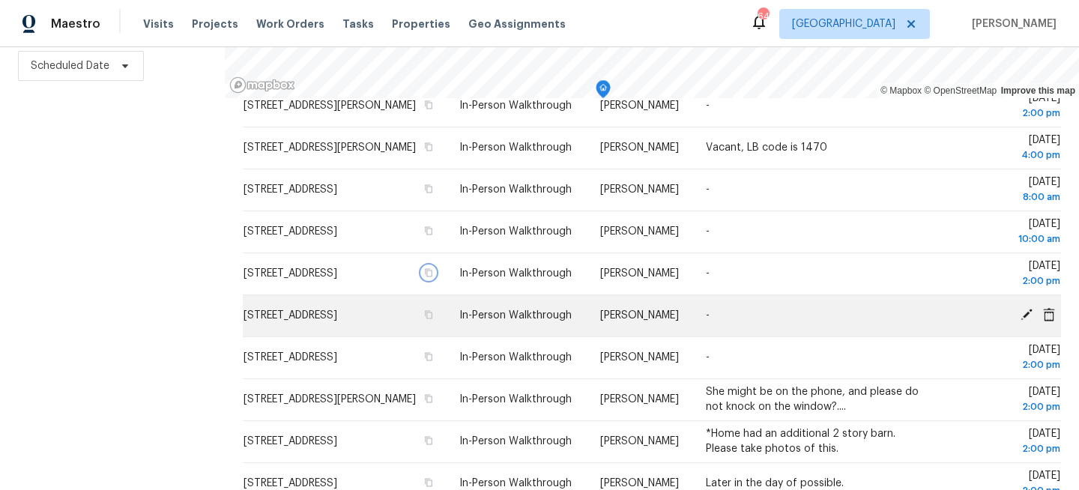
scroll to position [151, 0]
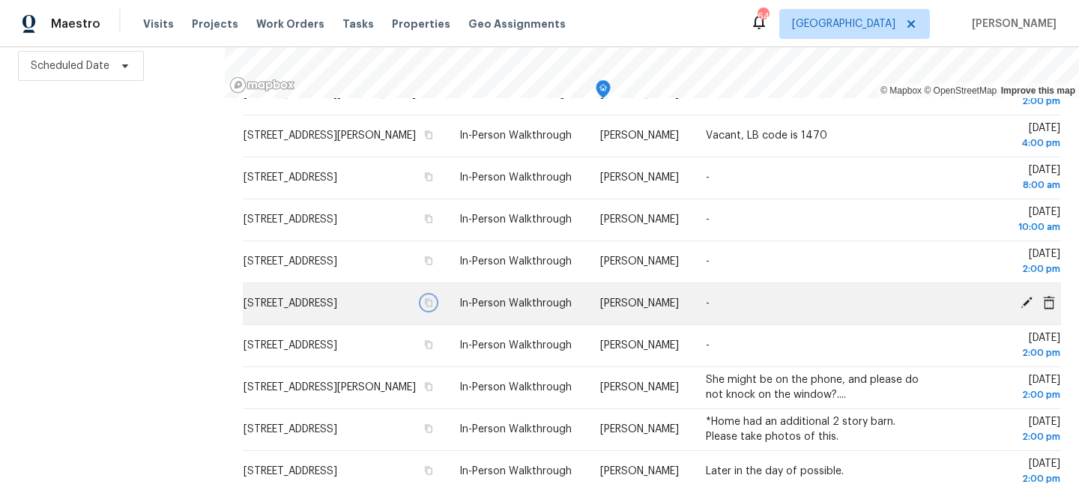
click at [433, 307] on icon "button" at bounding box center [429, 303] width 7 height 8
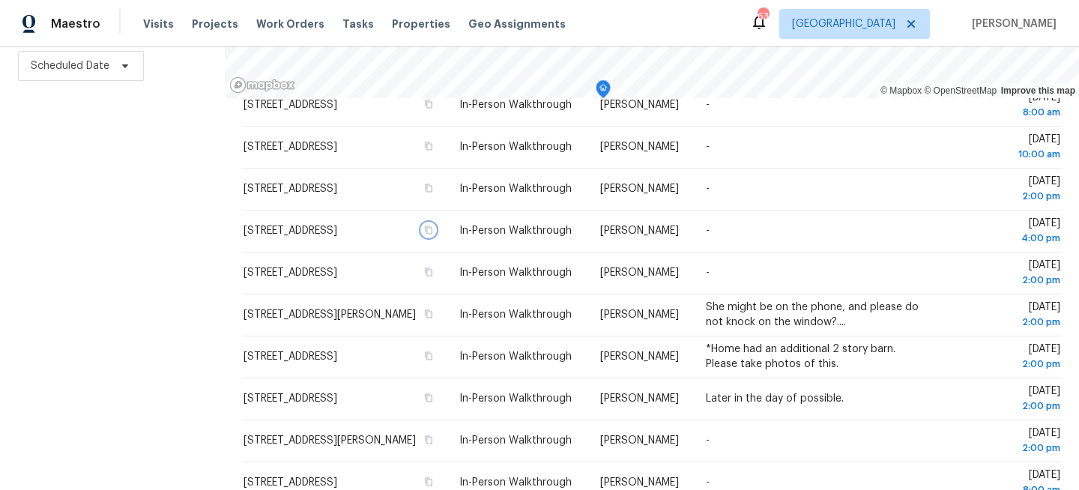
scroll to position [222, 0]
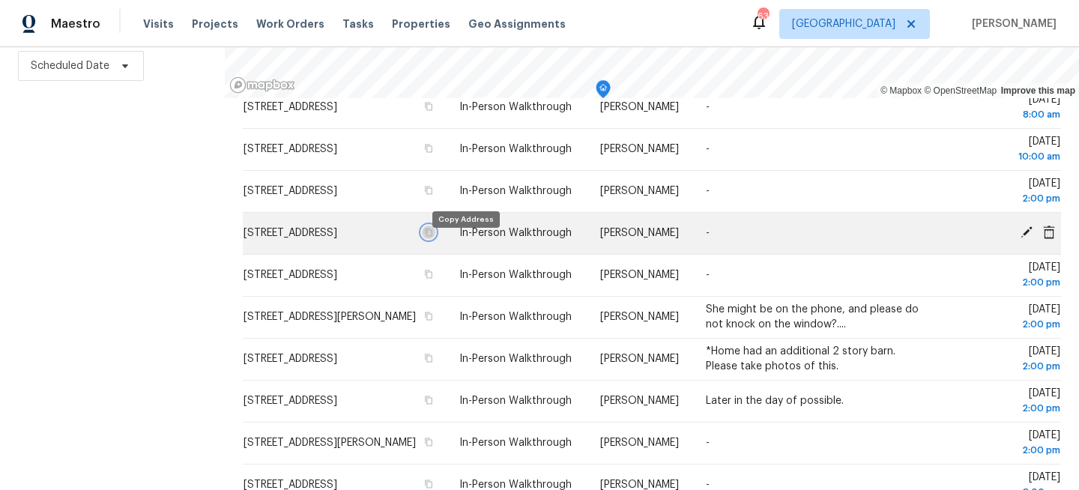
click at [433, 237] on icon "button" at bounding box center [428, 232] width 9 height 9
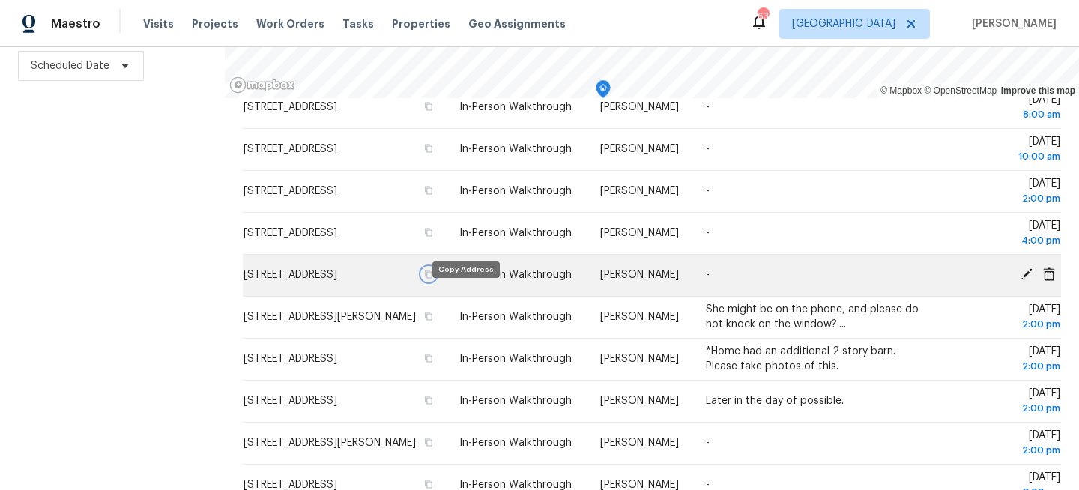
click at [433, 279] on icon "button" at bounding box center [429, 274] width 7 height 8
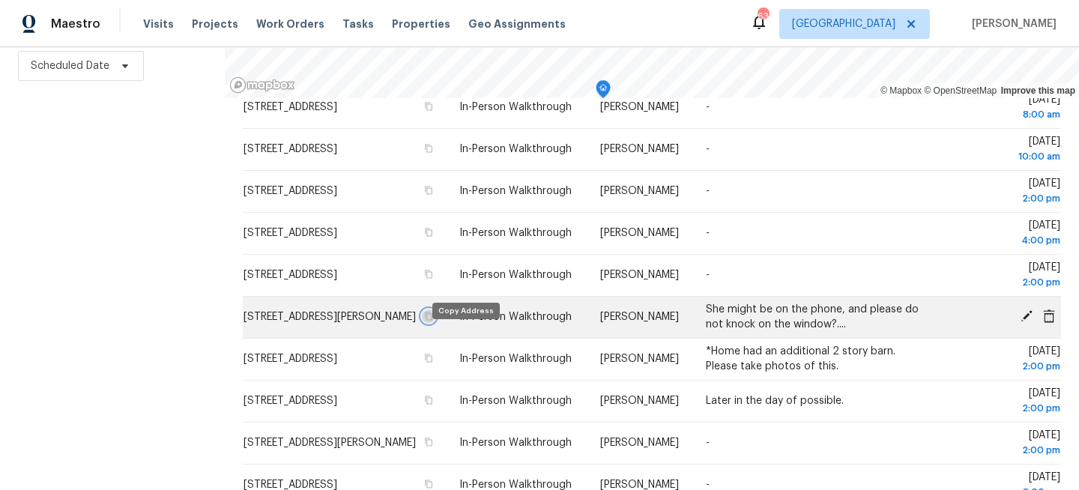
click at [433, 321] on icon "button" at bounding box center [428, 316] width 9 height 9
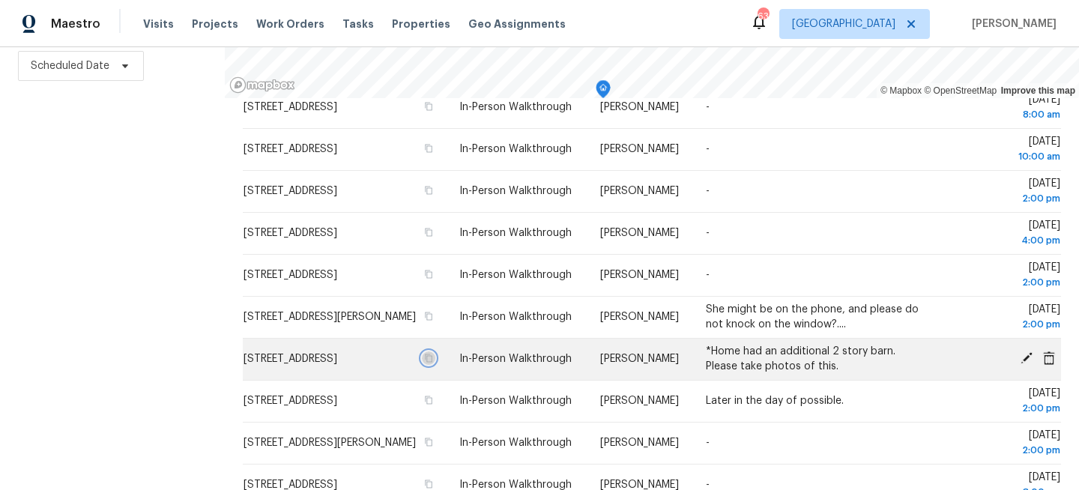
click at [433, 363] on icon "button" at bounding box center [429, 358] width 7 height 8
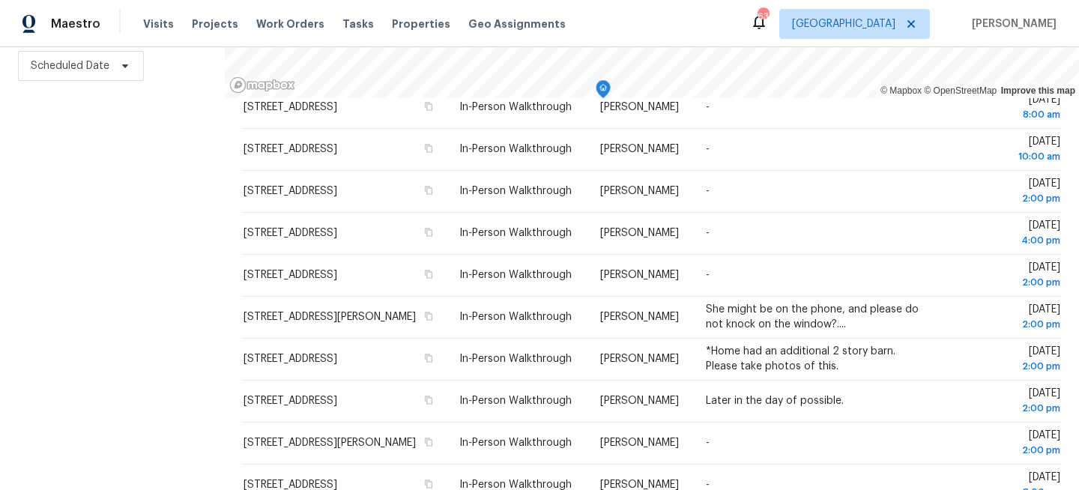
click at [153, 229] on div "Filters Reset ​ Virtual Exterior Assessment + 2 Assignee Scheduled Date" at bounding box center [112, 181] width 225 height 617
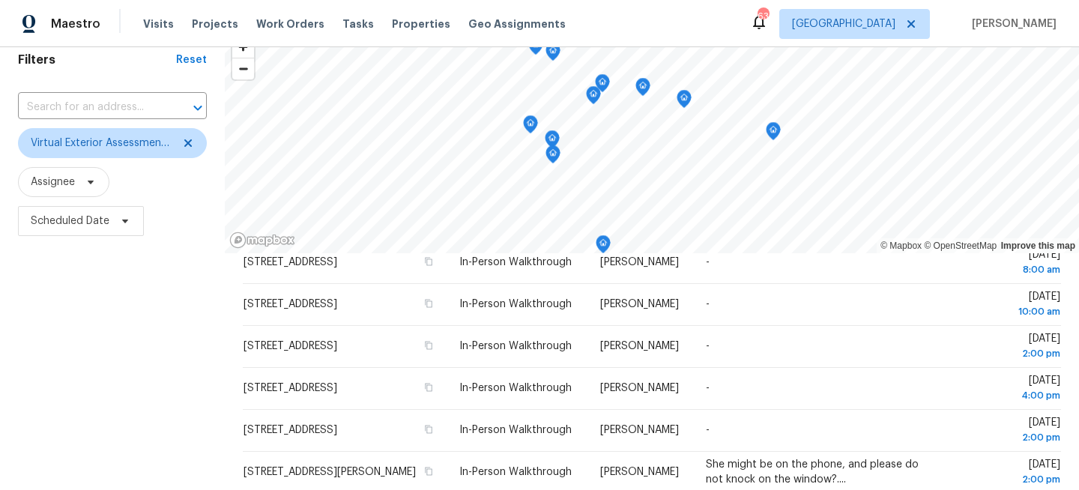
scroll to position [0, 0]
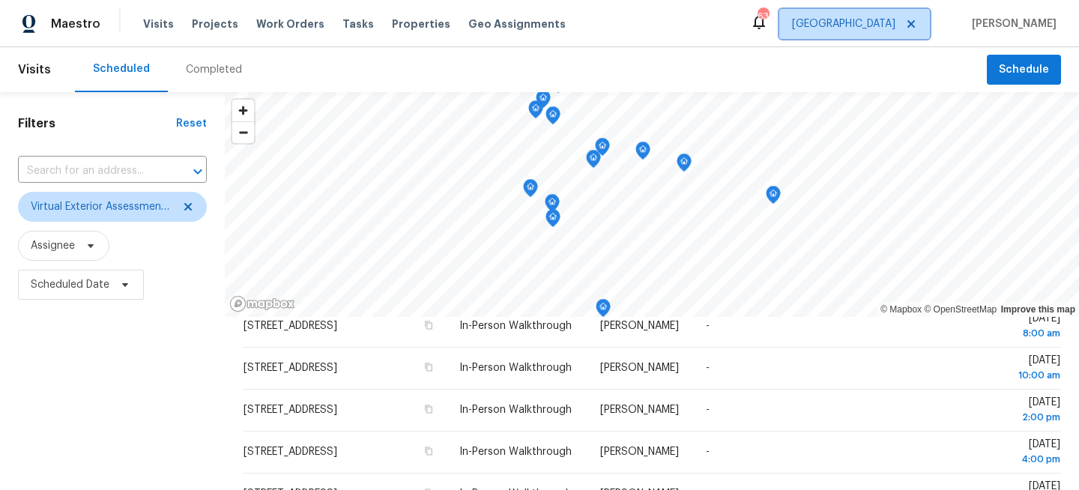
click at [895, 30] on span "Tampa" at bounding box center [843, 23] width 103 height 15
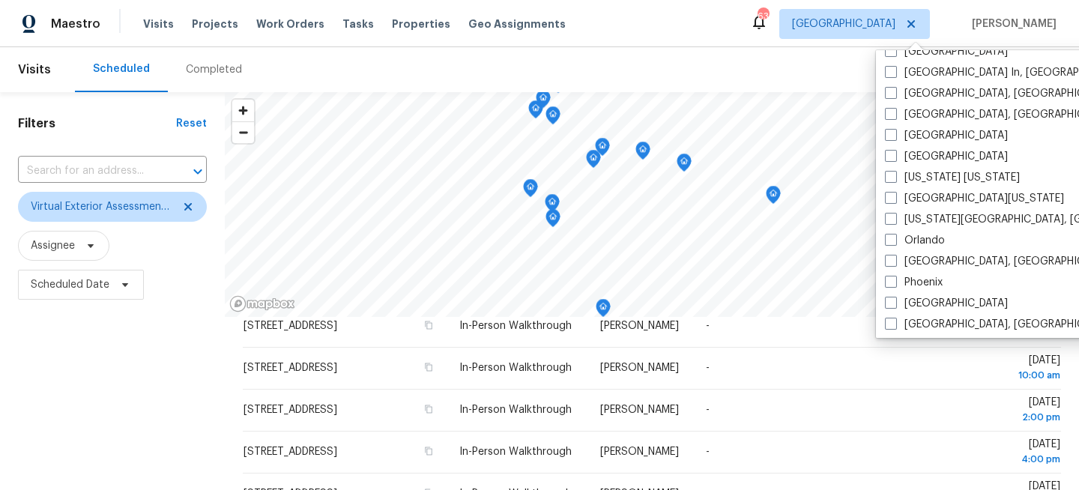
scroll to position [708, 0]
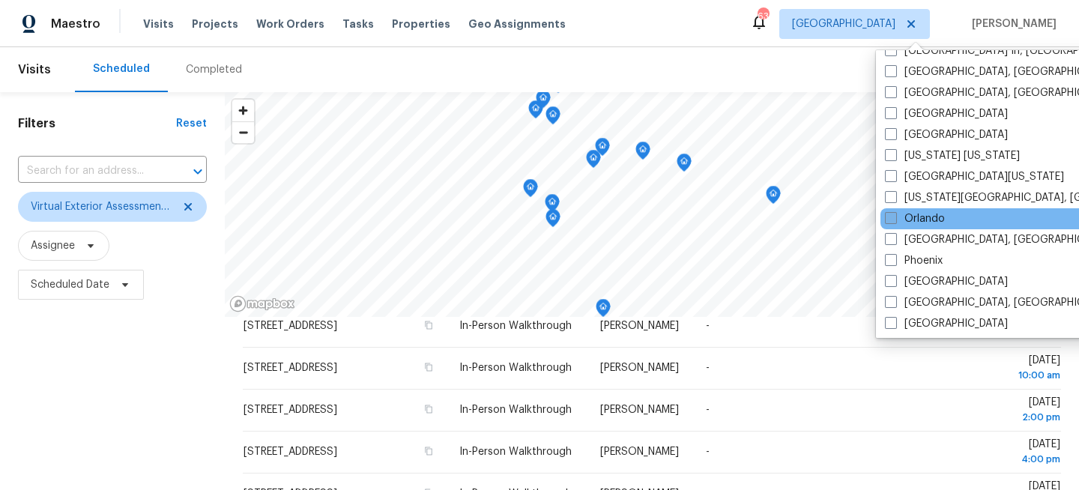
click at [902, 216] on label "Orlando" at bounding box center [915, 218] width 60 height 15
click at [895, 216] on input "Orlando" at bounding box center [890, 216] width 10 height 10
checkbox input "true"
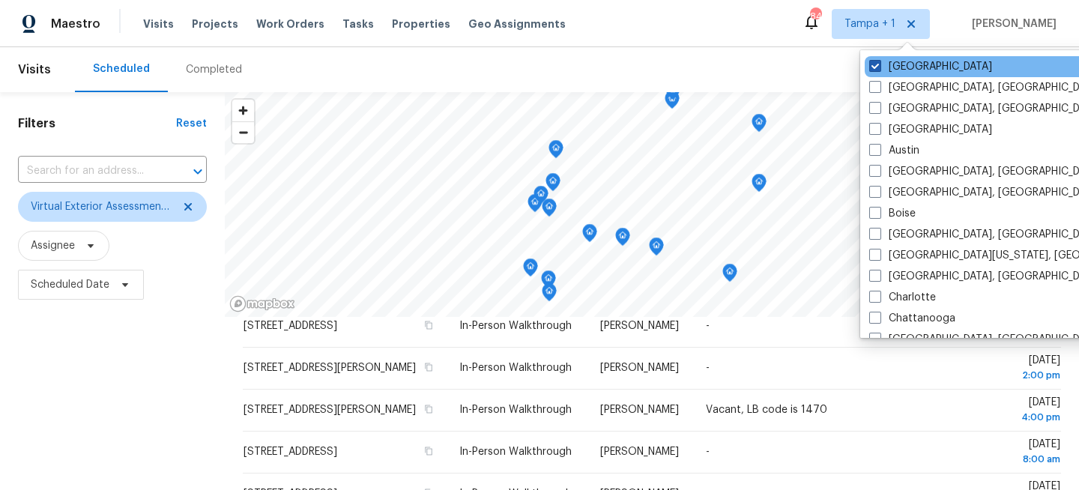
click at [904, 63] on label "Tampa" at bounding box center [930, 66] width 123 height 15
click at [879, 63] on input "Tampa" at bounding box center [874, 64] width 10 height 10
checkbox input "false"
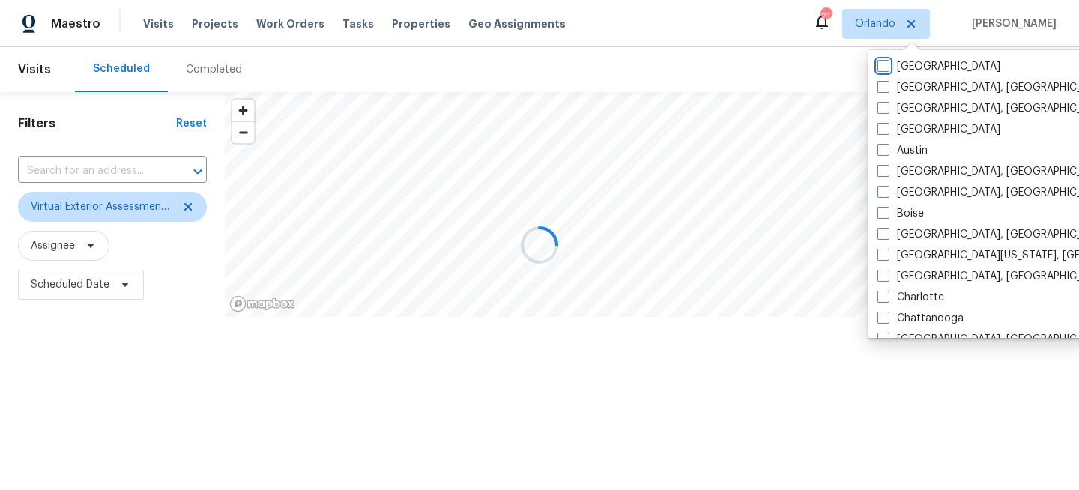
scroll to position [10, 0]
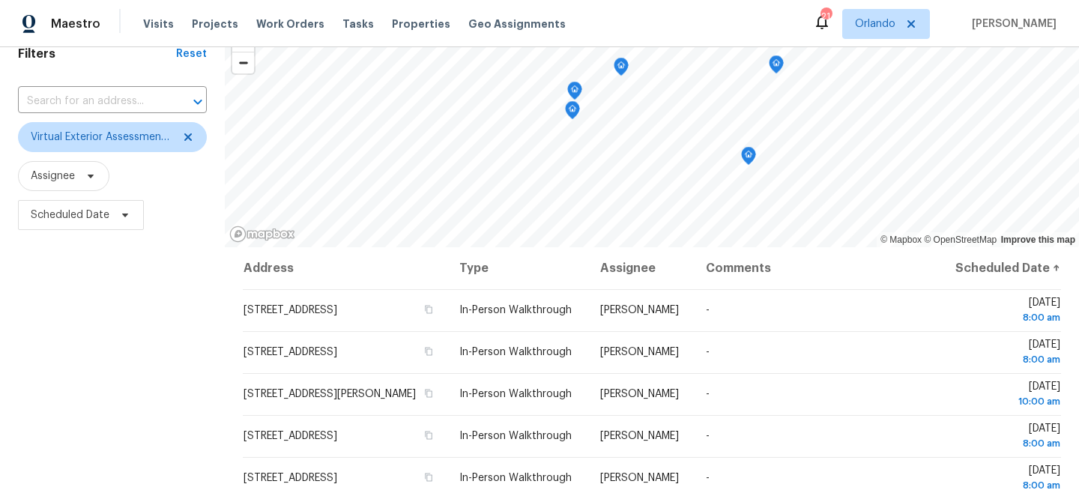
scroll to position [219, 0]
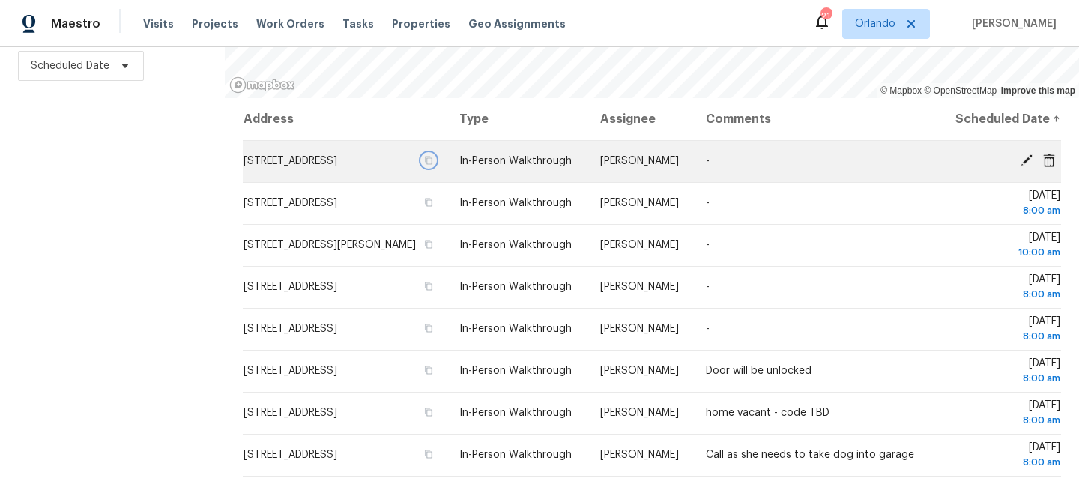
click at [433, 165] on icon "button" at bounding box center [429, 161] width 7 height 8
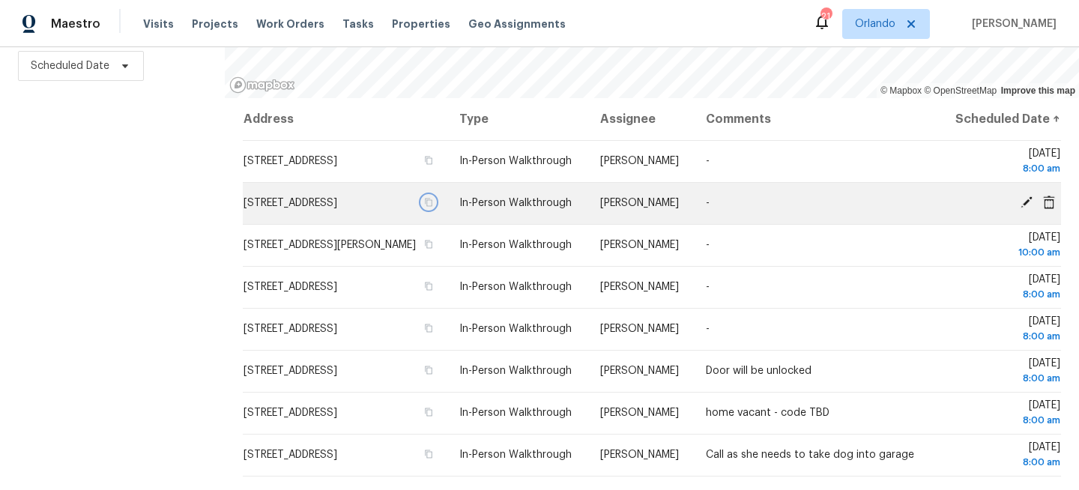
click at [433, 207] on icon "button" at bounding box center [428, 202] width 9 height 9
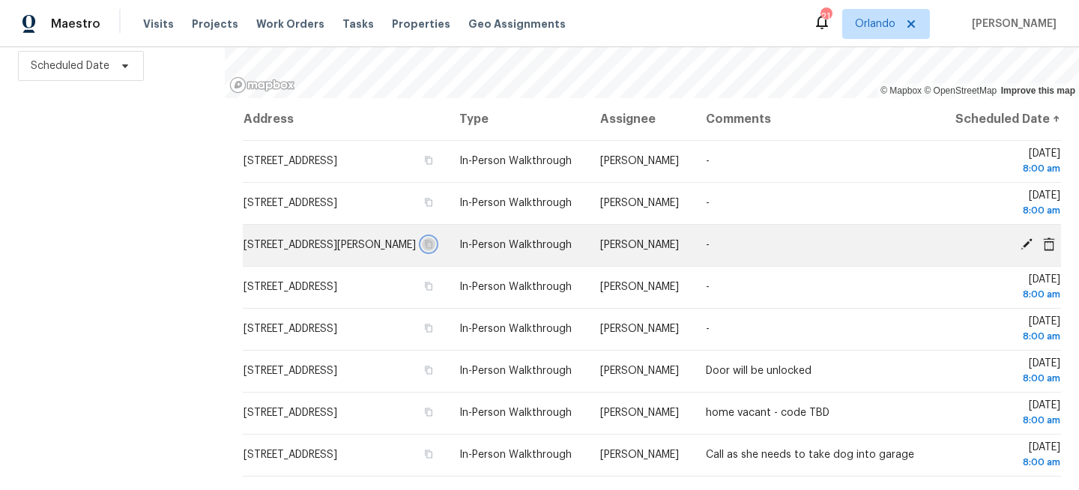
click at [433, 249] on icon "button" at bounding box center [429, 244] width 7 height 8
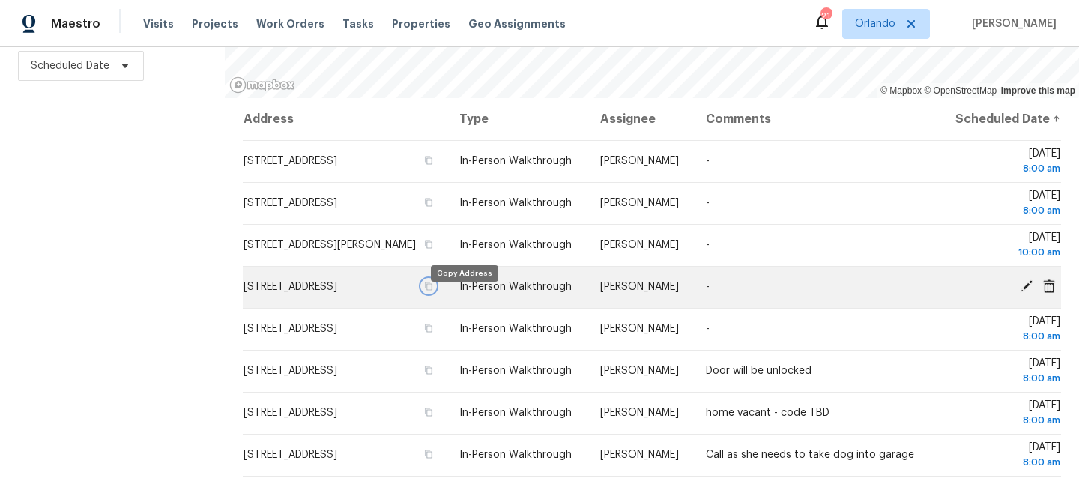
click at [433, 291] on icon "button" at bounding box center [428, 286] width 9 height 9
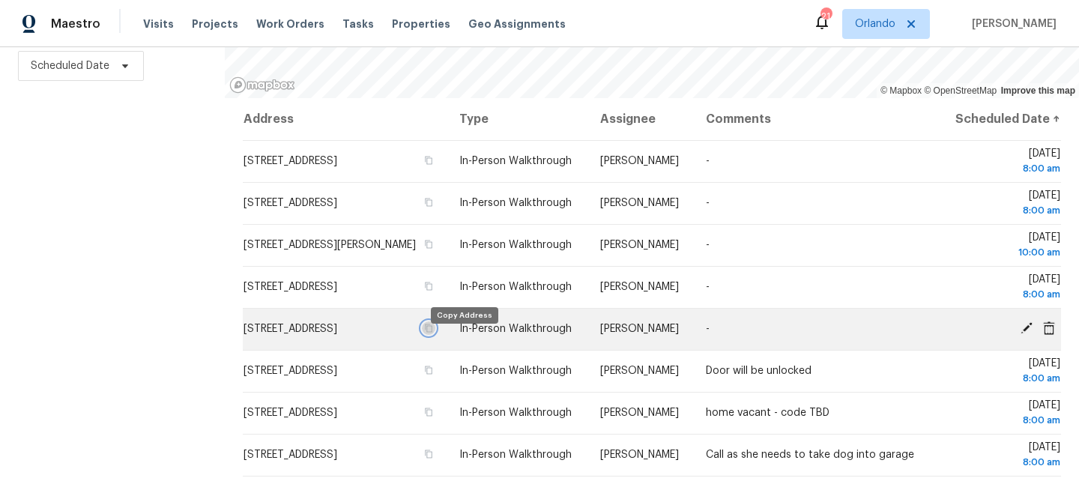
click at [433, 333] on icon "button" at bounding box center [429, 328] width 7 height 8
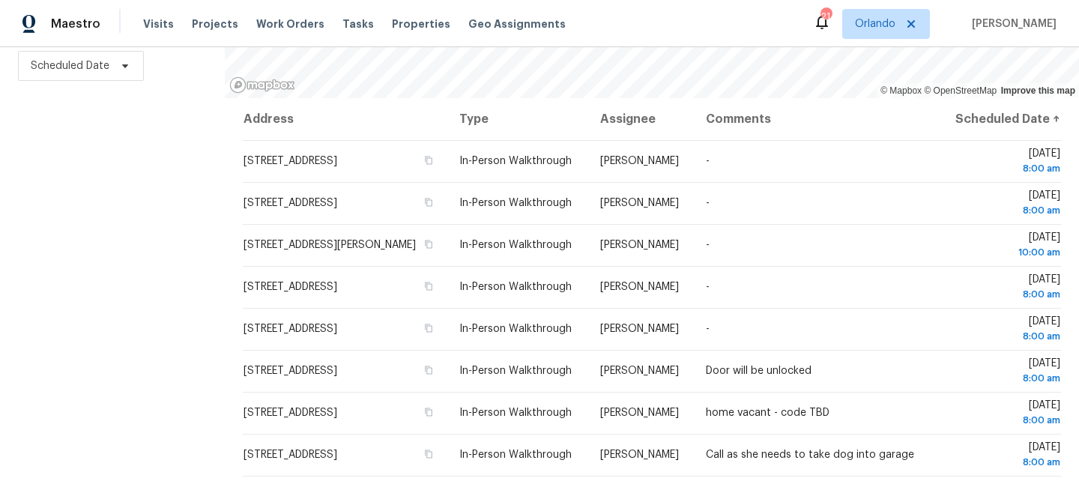
click at [107, 161] on div "Filters Reset ​ Virtual Exterior Assessment + 2 Assignee Scheduled Date" at bounding box center [112, 181] width 225 height 617
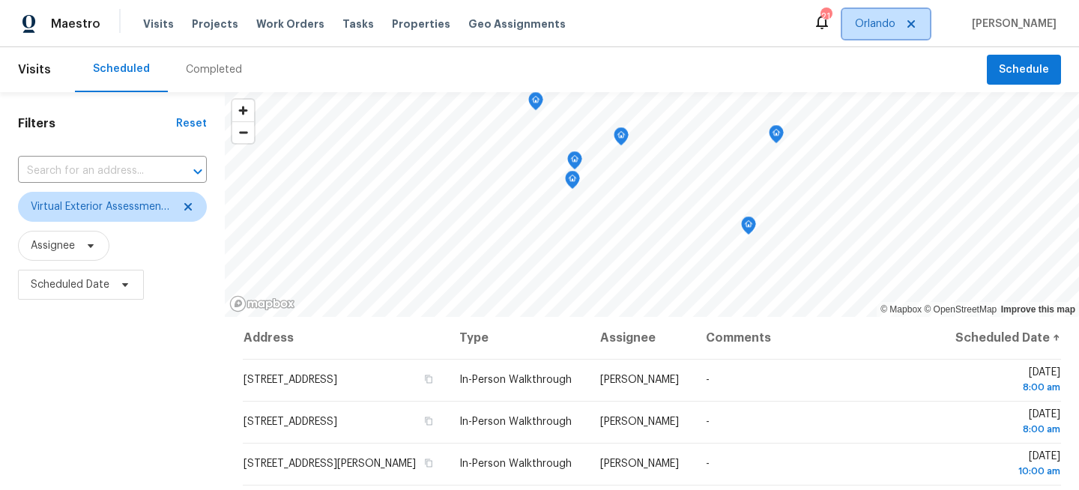
click at [895, 22] on span "Orlando" at bounding box center [875, 23] width 40 height 15
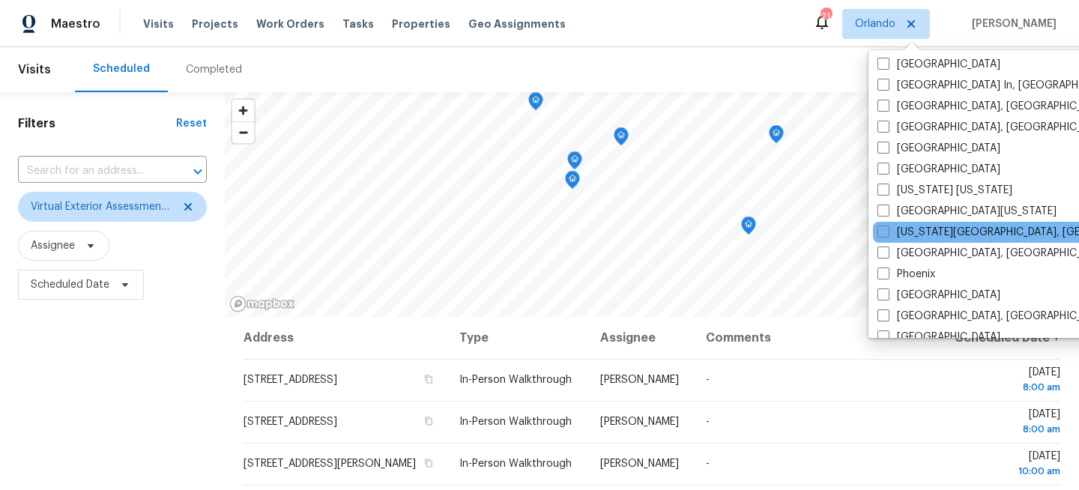
scroll to position [658, 0]
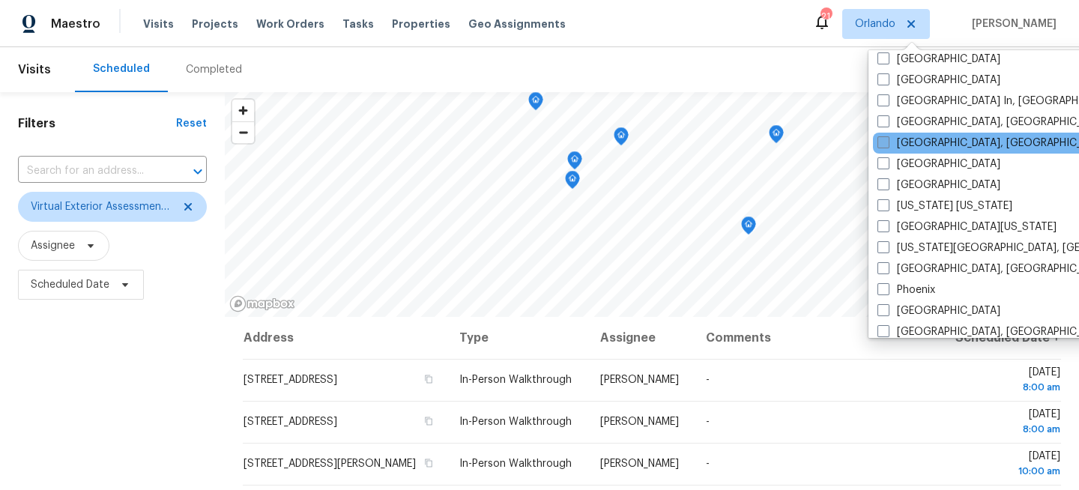
click at [907, 145] on label "[GEOGRAPHIC_DATA], [GEOGRAPHIC_DATA]" at bounding box center [993, 143] width 232 height 15
click at [887, 145] on input "[GEOGRAPHIC_DATA], [GEOGRAPHIC_DATA]" at bounding box center [882, 141] width 10 height 10
checkbox input "true"
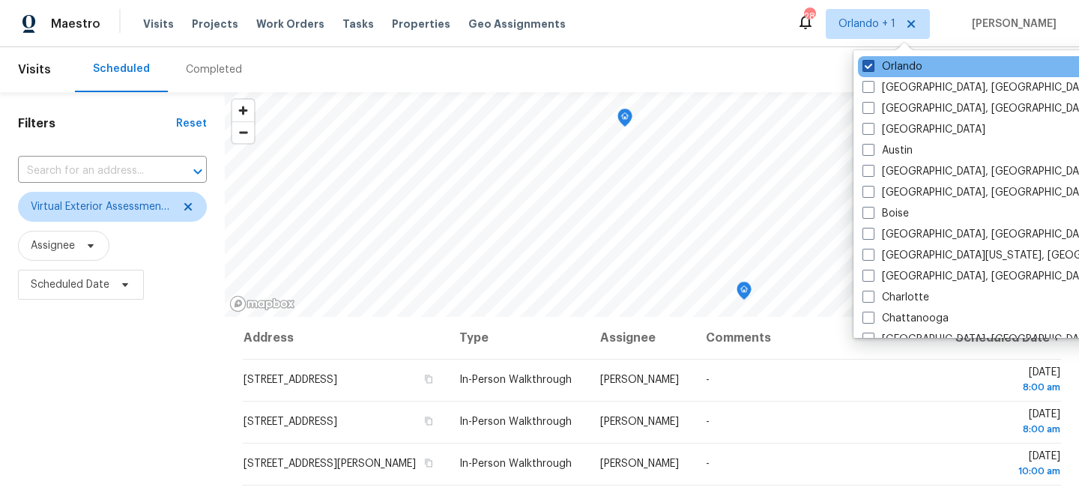
click at [895, 67] on label "Orlando" at bounding box center [892, 66] width 60 height 15
click at [872, 67] on input "Orlando" at bounding box center [867, 64] width 10 height 10
checkbox input "false"
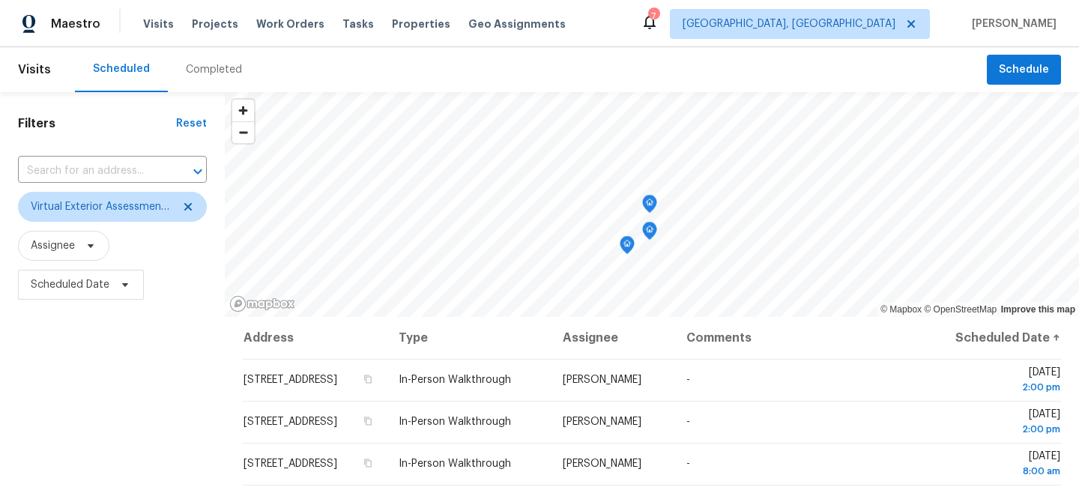
click at [135, 342] on div "Filters Reset ​ Virtual Exterior Assessment + 2 Assignee Scheduled Date" at bounding box center [112, 400] width 225 height 617
click at [109, 368] on div "Filters Reset ​ Virtual Exterior Assessment + 2 Assignee Scheduled Date" at bounding box center [112, 400] width 225 height 617
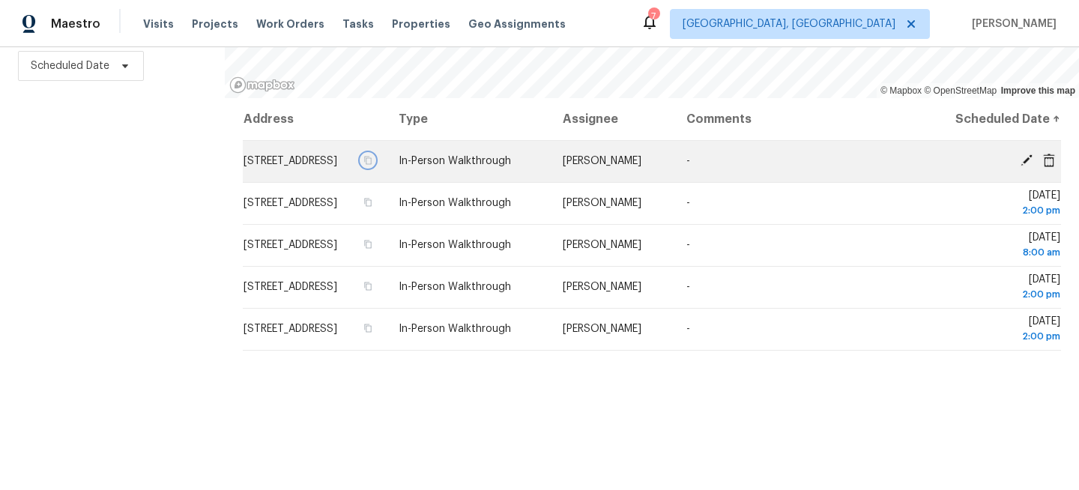
click at [372, 165] on icon "button" at bounding box center [367, 160] width 9 height 9
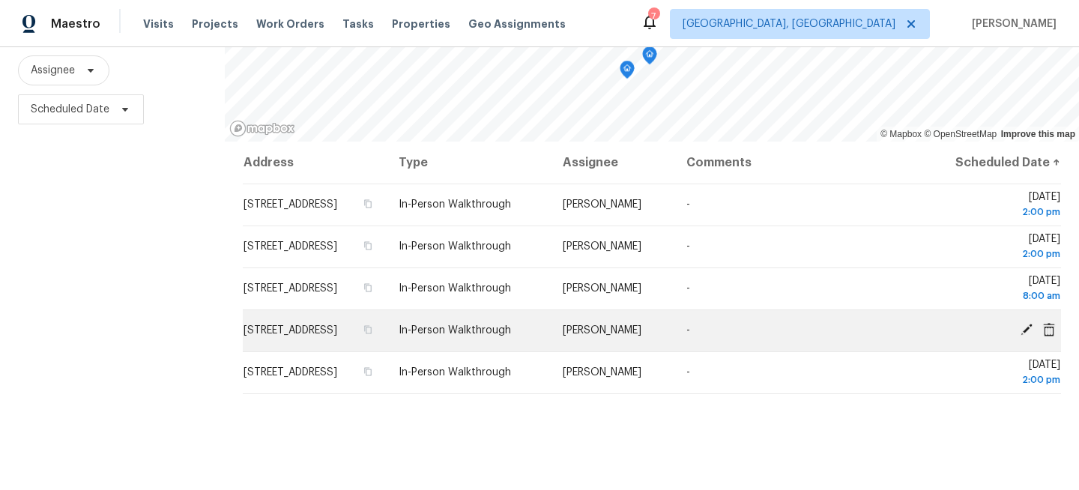
scroll to position [219, 0]
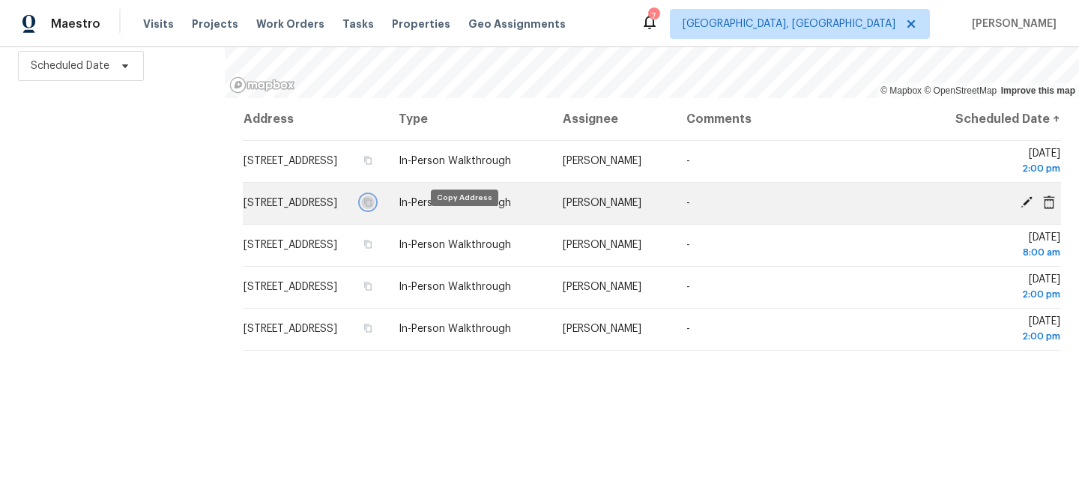
click at [372, 207] on icon "button" at bounding box center [368, 203] width 7 height 8
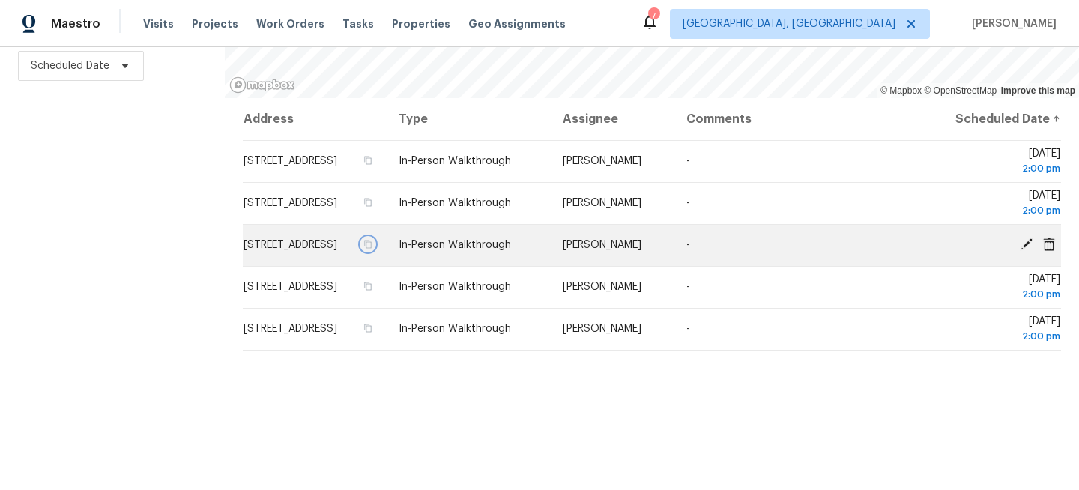
click at [372, 249] on icon "button" at bounding box center [368, 244] width 7 height 8
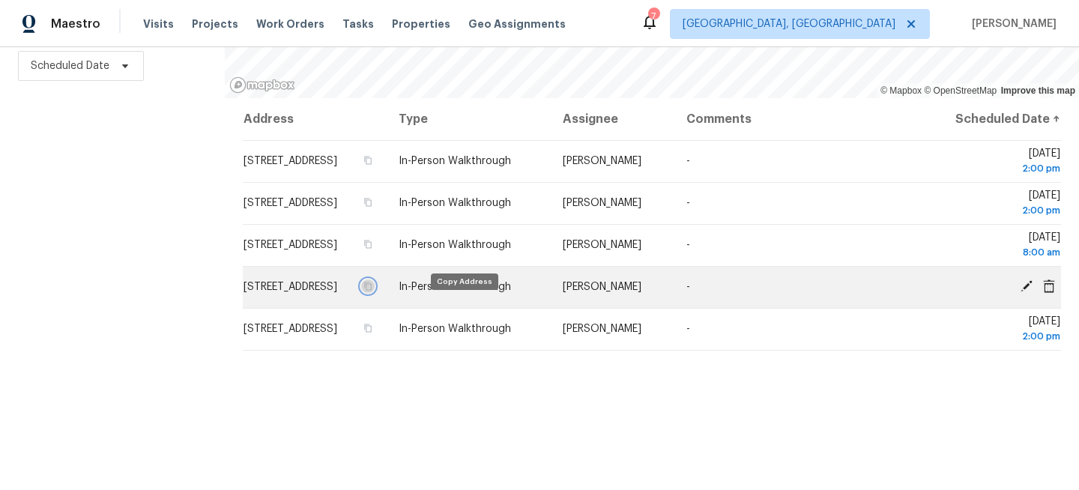
click at [372, 291] on icon "button" at bounding box center [367, 286] width 9 height 9
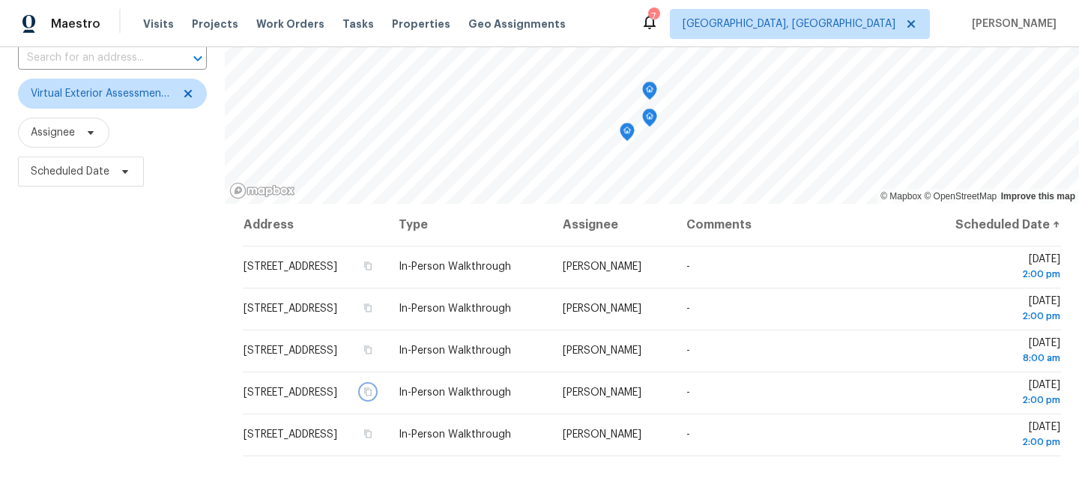
scroll to position [0, 0]
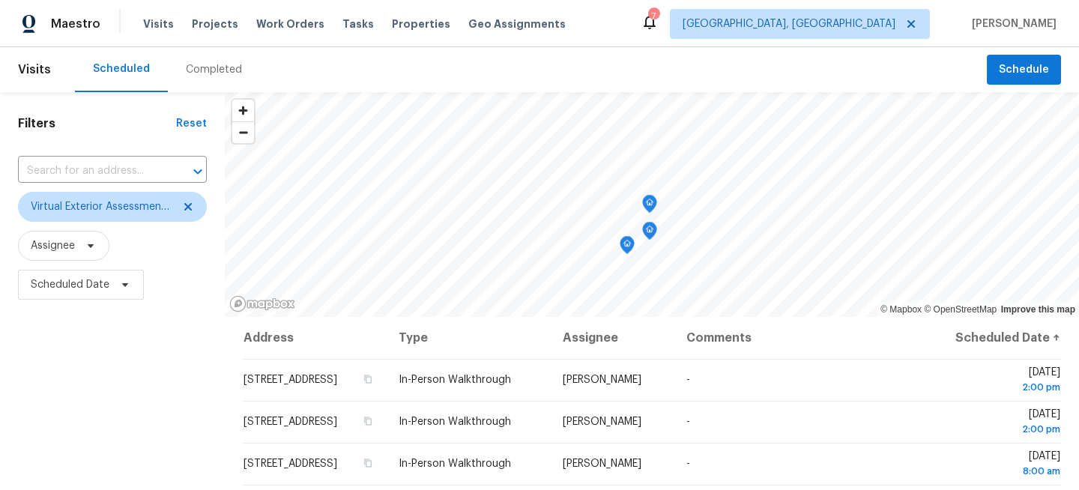
click at [118, 354] on div "Filters Reset ​ Virtual Exterior Assessment + 2 Assignee Scheduled Date" at bounding box center [112, 400] width 225 height 617
click at [883, 24] on span "Miami, FL" at bounding box center [789, 23] width 213 height 15
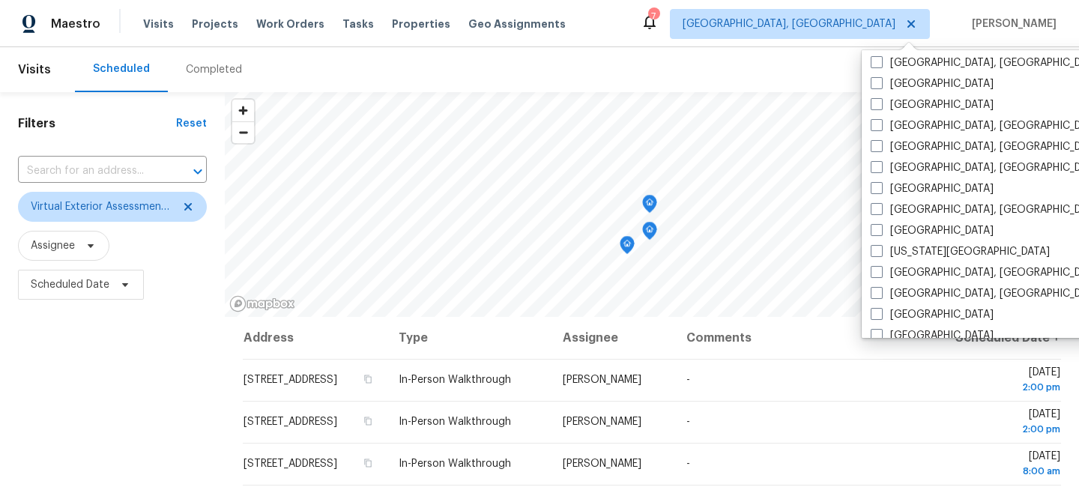
scroll to position [405, 0]
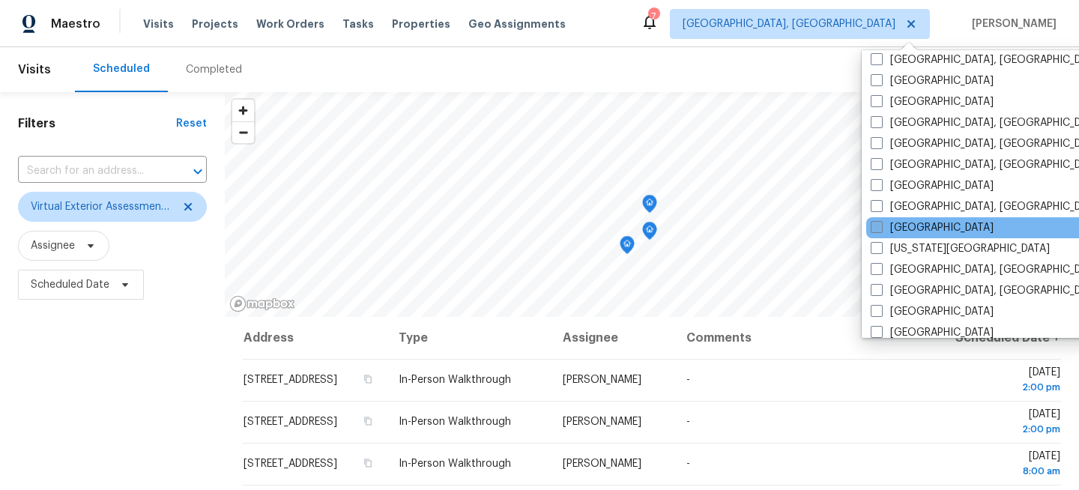
click at [891, 229] on label "[GEOGRAPHIC_DATA]" at bounding box center [932, 227] width 123 height 15
click at [880, 229] on input "[GEOGRAPHIC_DATA]" at bounding box center [876, 225] width 10 height 10
checkbox input "true"
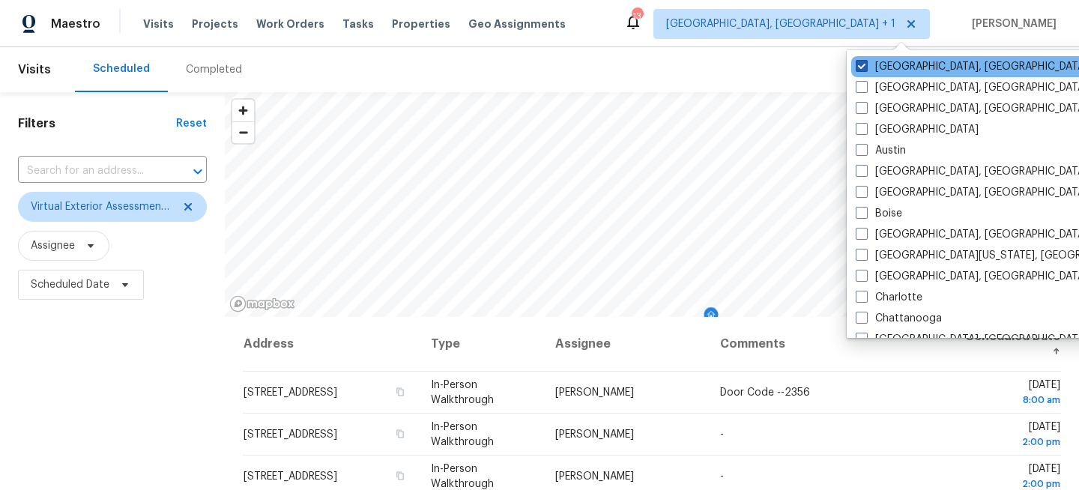
click at [887, 73] on label "Miami, FL" at bounding box center [972, 66] width 232 height 15
click at [865, 69] on input "Miami, FL" at bounding box center [861, 64] width 10 height 10
checkbox input "false"
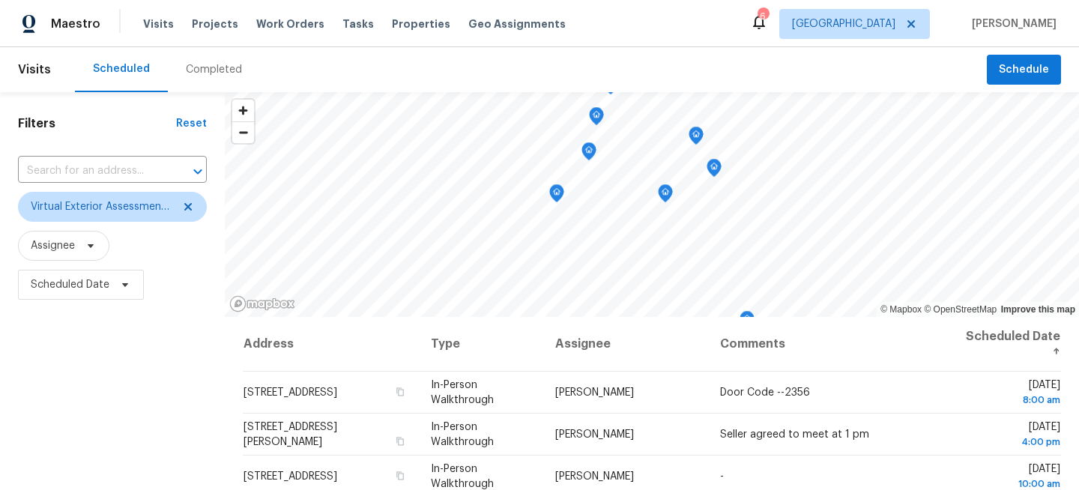
click at [145, 367] on div "Filters Reset ​ Virtual Exterior Assessment + 2 Assignee Scheduled Date" at bounding box center [112, 400] width 225 height 617
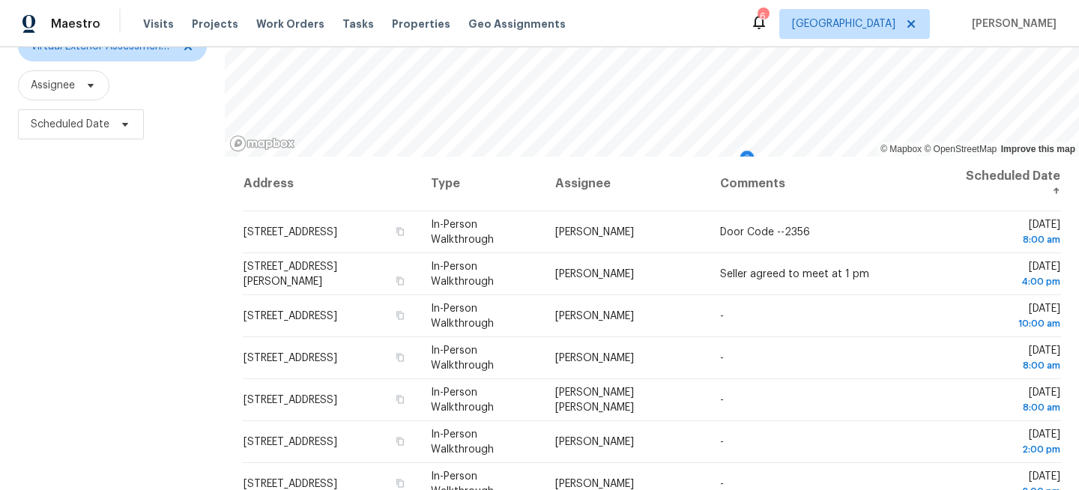
scroll to position [219, 0]
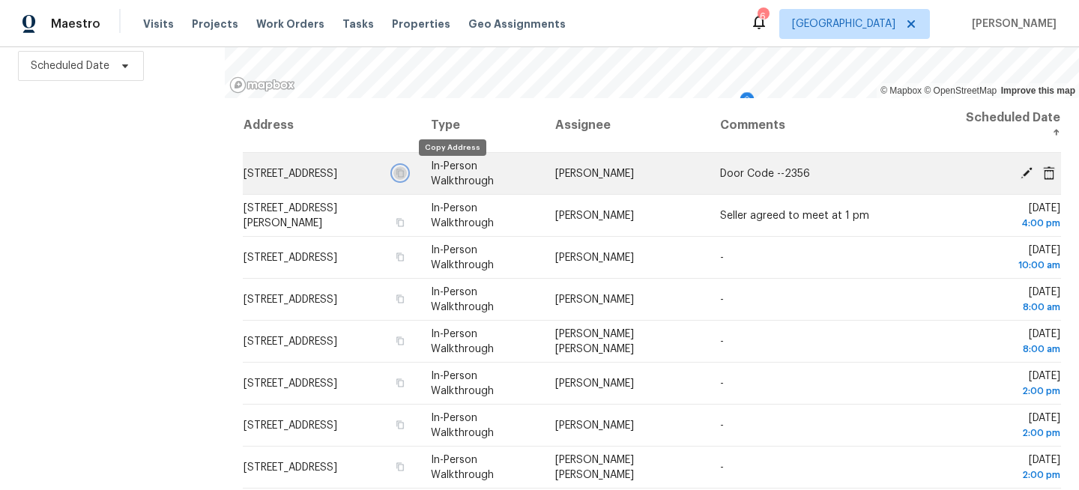
click at [405, 172] on icon "button" at bounding box center [400, 173] width 9 height 9
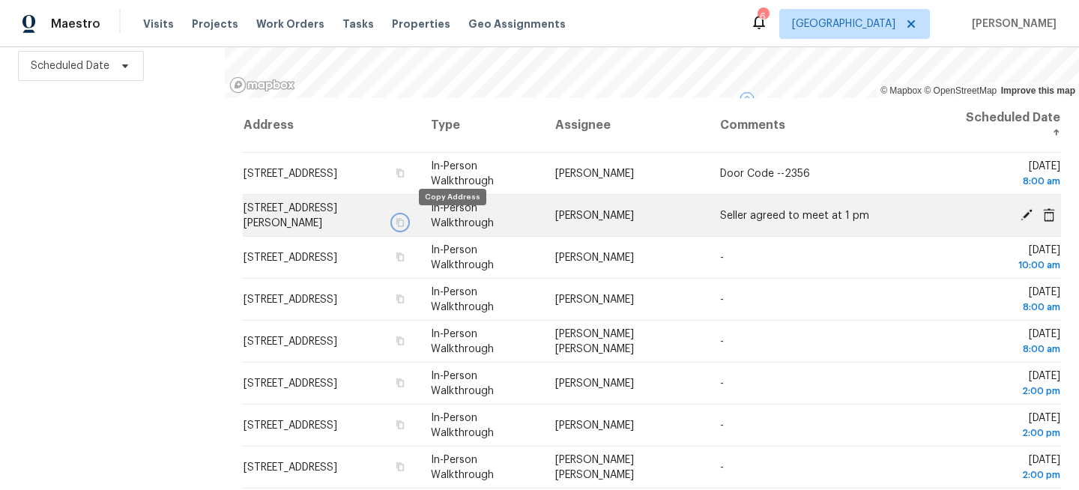
click at [404, 223] on icon "button" at bounding box center [399, 222] width 7 height 8
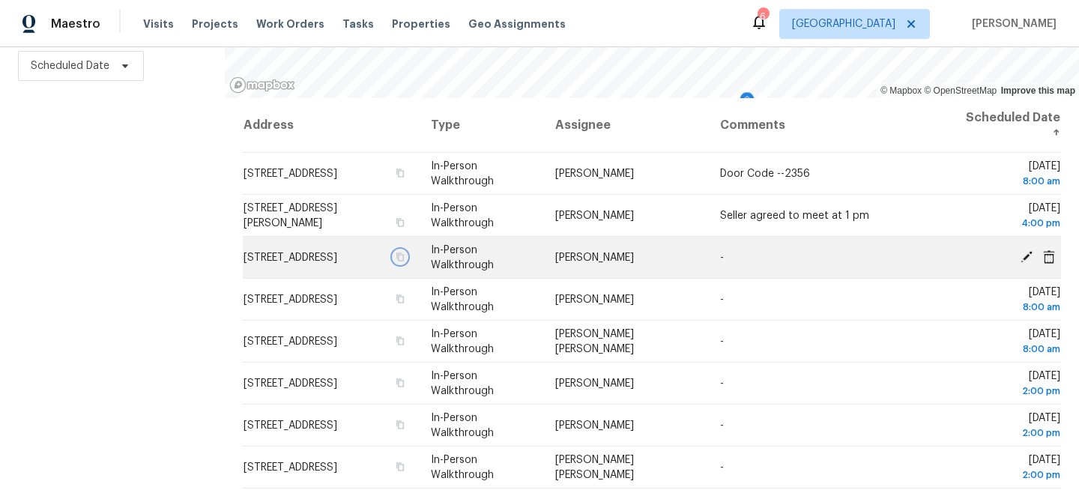
click at [407, 259] on button "button" at bounding box center [399, 256] width 13 height 13
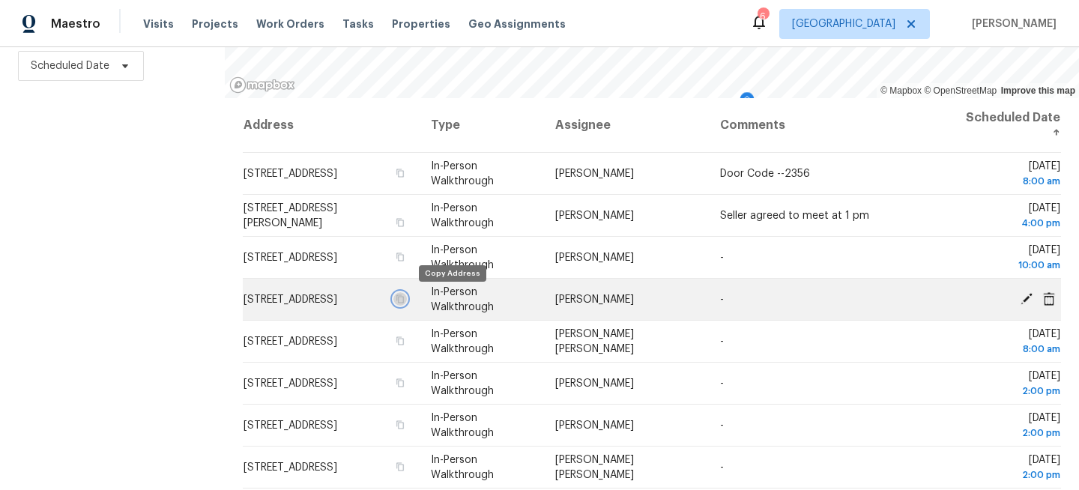
click at [404, 299] on icon "button" at bounding box center [399, 298] width 7 height 8
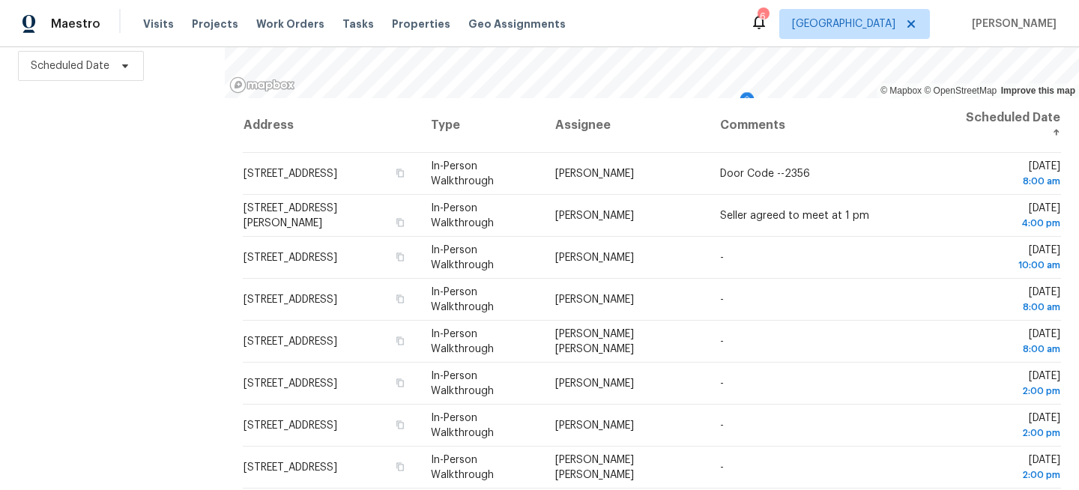
click at [100, 216] on div "Filters Reset ​ Virtual Exterior Assessment + 2 Assignee Scheduled Date" at bounding box center [112, 181] width 225 height 617
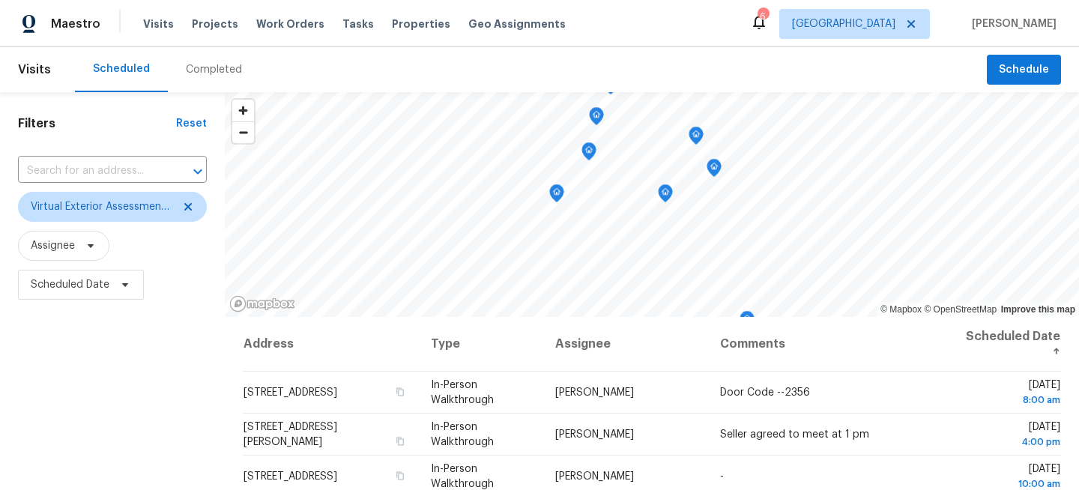
click at [334, 36] on div "Visits Projects Work Orders Tasks Properties Geo Assignments" at bounding box center [363, 24] width 441 height 30
click at [342, 25] on span "Tasks" at bounding box center [357, 24] width 31 height 10
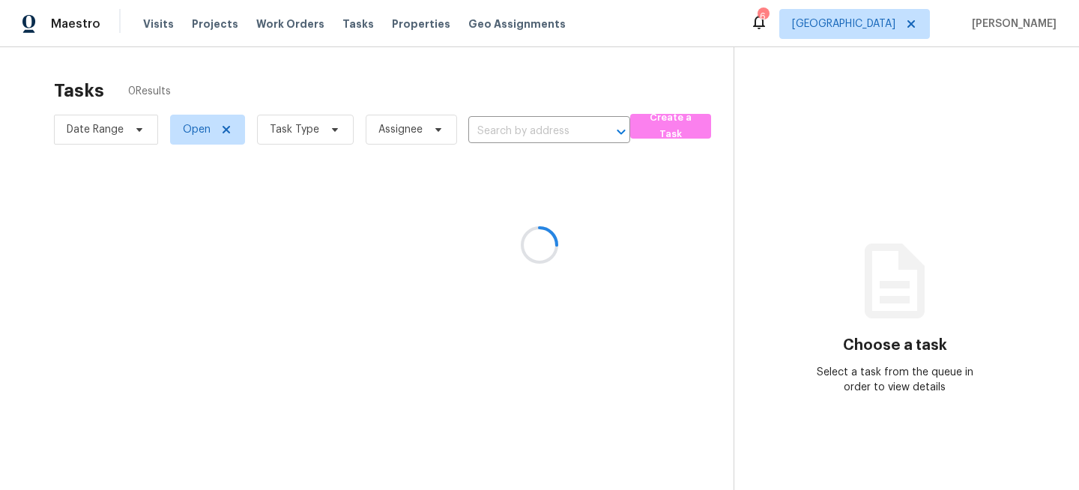
click at [321, 130] on div at bounding box center [539, 245] width 1079 height 490
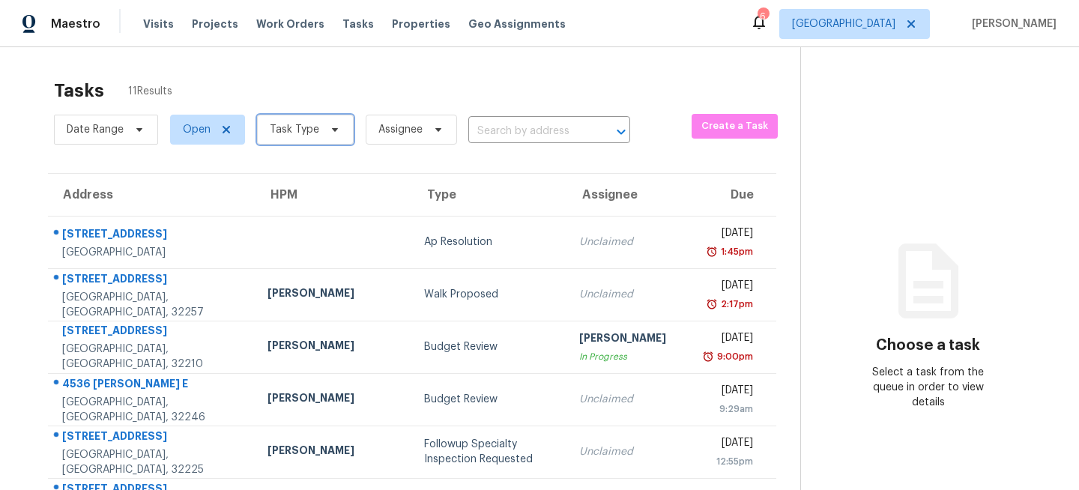
click at [324, 130] on span at bounding box center [332, 130] width 16 height 12
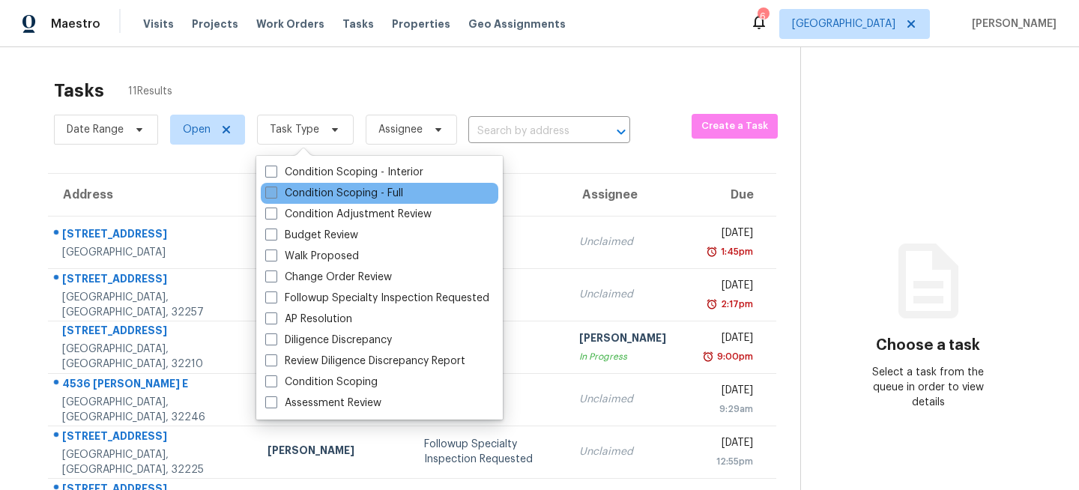
click at [288, 192] on label "Condition Scoping - Full" at bounding box center [334, 193] width 138 height 15
click at [275, 192] on input "Condition Scoping - Full" at bounding box center [270, 191] width 10 height 10
checkbox input "true"
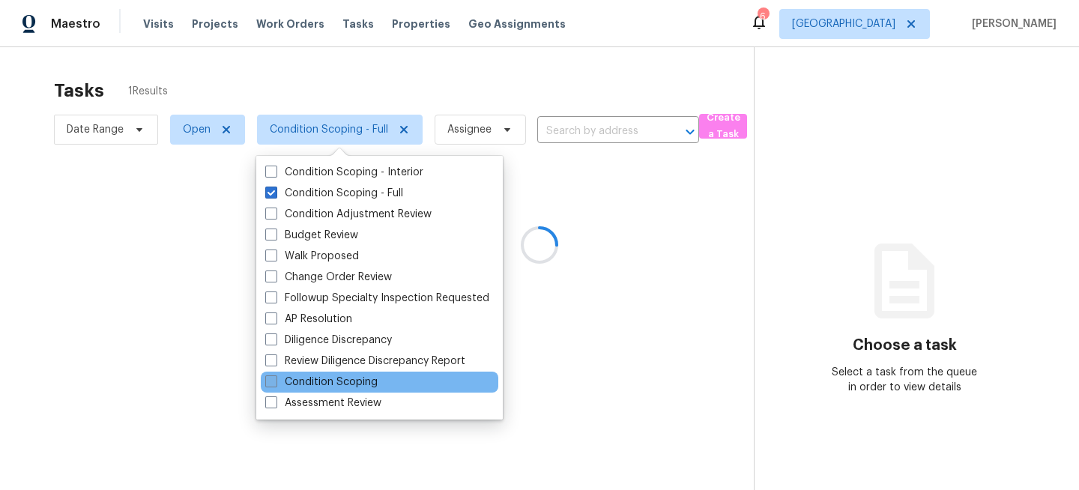
click at [299, 380] on label "Condition Scoping" at bounding box center [321, 382] width 112 height 15
click at [275, 380] on input "Condition Scoping" at bounding box center [270, 380] width 10 height 10
checkbox input "true"
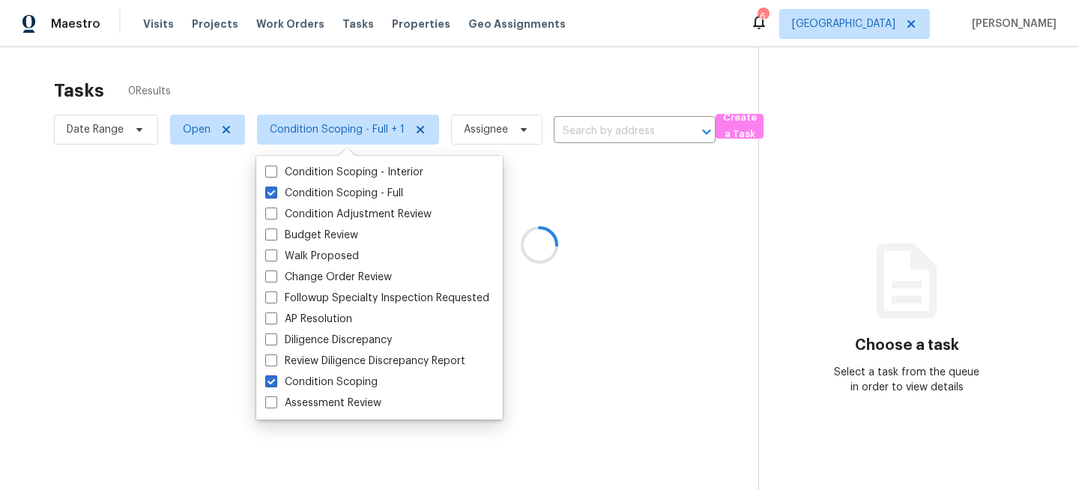
click at [161, 288] on div at bounding box center [539, 245] width 1079 height 490
